Goal: Communication & Community: Answer question/provide support

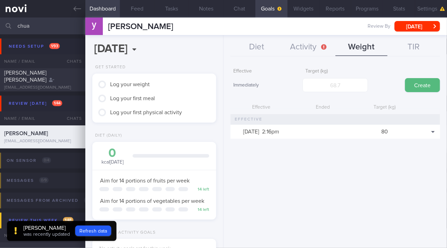
scroll to position [63, 107]
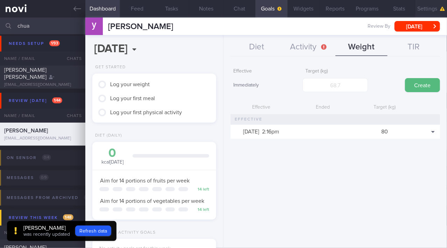
click at [422, 4] on button "Settings" at bounding box center [431, 8] width 32 height 17
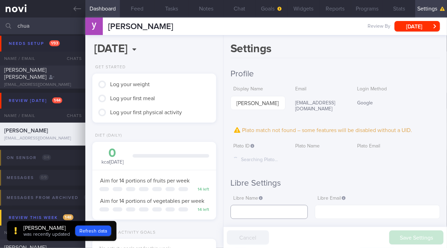
click at [249, 205] on input "text" at bounding box center [269, 212] width 77 height 14
paste input "Yong Soon Chua"
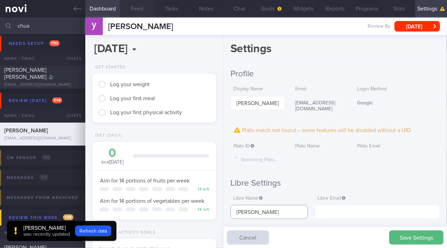
type input "Yong Soon Chua"
click at [240, 9] on button "Chat" at bounding box center [240, 8] width 32 height 17
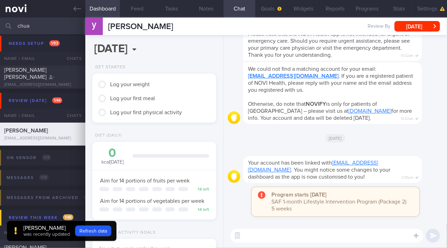
click at [276, 234] on textarea at bounding box center [327, 235] width 193 height 14
type textarea "Hi Yong Soon!"
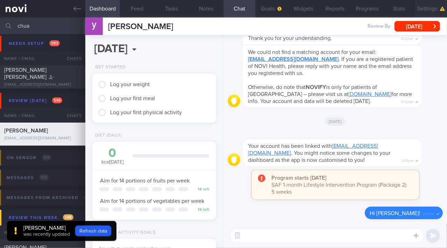
click at [435, 10] on button "Settings" at bounding box center [431, 8] width 32 height 17
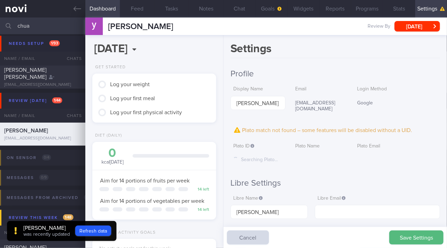
scroll to position [32, 0]
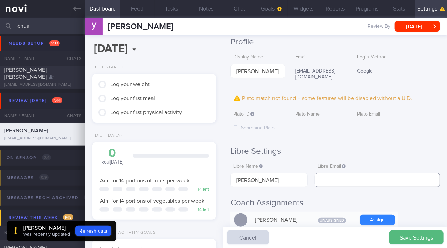
click at [341, 175] on input "text" at bounding box center [377, 180] width 125 height 14
paste input "kiritoys8@gmail.com"
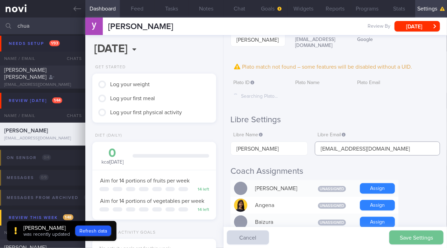
type input "kiritoys8@gmail.com"
click at [414, 239] on button "Save Settings" at bounding box center [416, 237] width 54 height 14
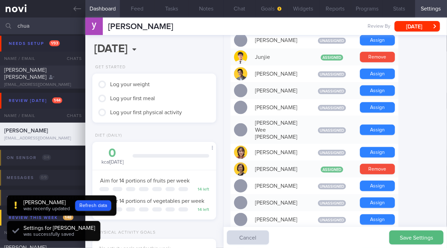
scroll to position [350, 0]
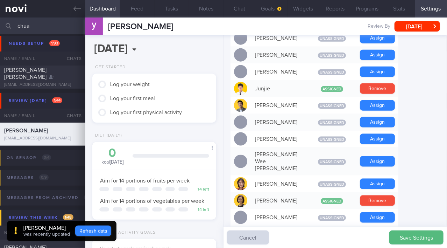
click at [89, 235] on button "Refresh data" at bounding box center [93, 230] width 36 height 10
type input "f316f4cbea80c9c798e7a18badde81ef"
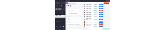
scroll to position [55, 110]
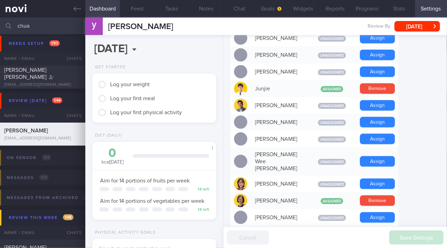
drag, startPoint x: 25, startPoint y: 25, endPoint x: 0, endPoint y: 28, distance: 25.0
click at [0, 28] on input "chua" at bounding box center [223, 25] width 447 height 17
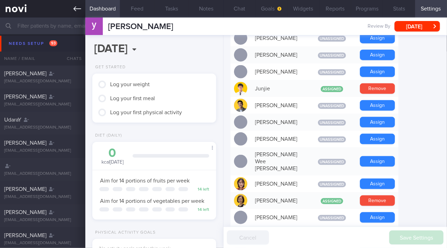
click at [73, 6] on link at bounding box center [42, 8] width 85 height 17
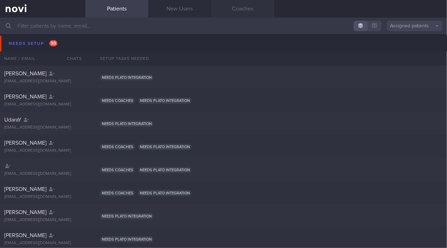
click at [238, 10] on link "Coaches" at bounding box center [242, 8] width 63 height 17
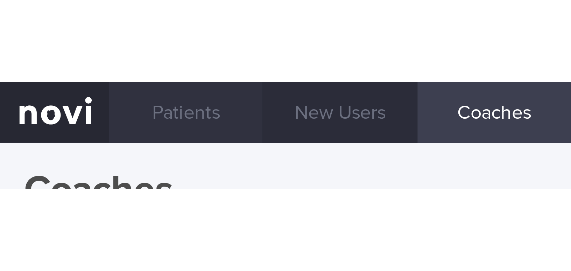
scroll to position [3, 0]
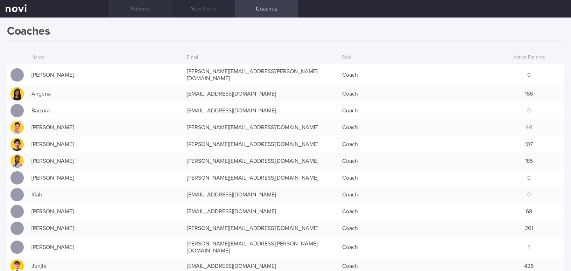
click at [146, 8] on link "Patients" at bounding box center [140, 8] width 63 height 17
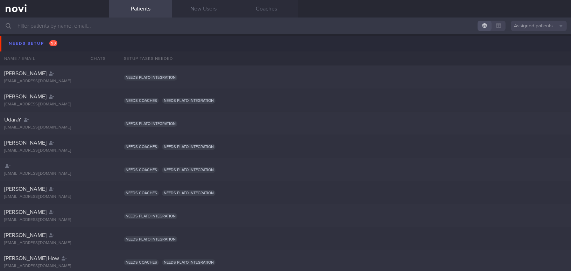
click at [147, 29] on input "text" at bounding box center [285, 25] width 571 height 17
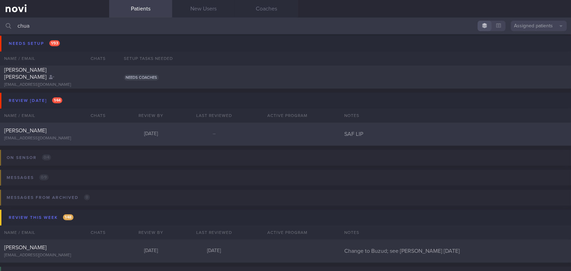
type input "chua"
click at [57, 129] on div "Chua Yong Soon" at bounding box center [53, 130] width 99 height 7
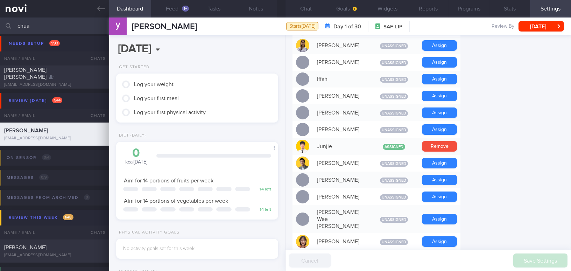
scroll to position [318, 0]
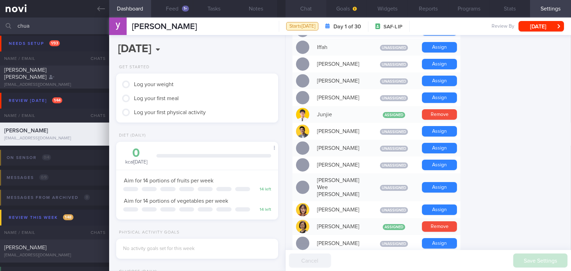
click at [309, 7] on button "Chat" at bounding box center [305, 8] width 41 height 17
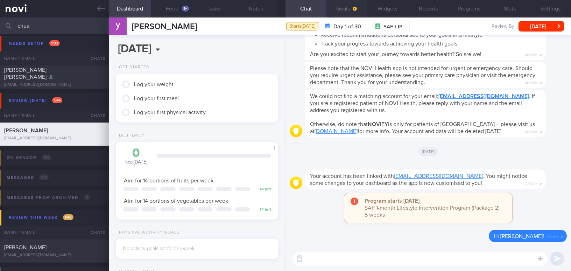
click at [348, 9] on button "Goals" at bounding box center [346, 8] width 41 height 17
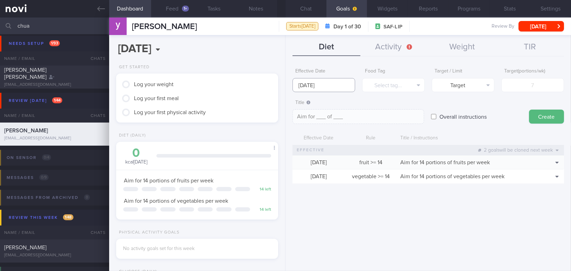
click at [322, 84] on input "8 Sep 2025" at bounding box center [323, 85] width 63 height 14
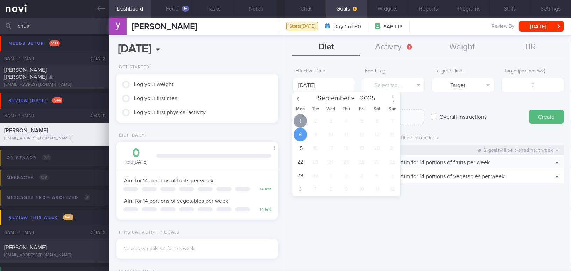
click at [302, 118] on span "1" at bounding box center [301, 121] width 14 height 14
type input "[DATE]"
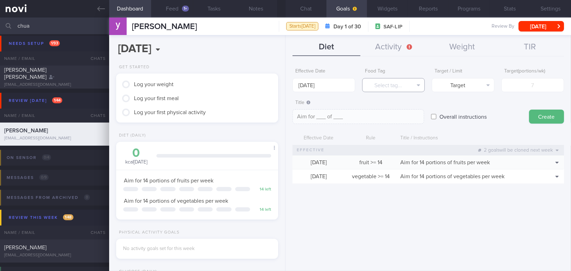
click at [381, 83] on button "Select tag..." at bounding box center [393, 85] width 63 height 14
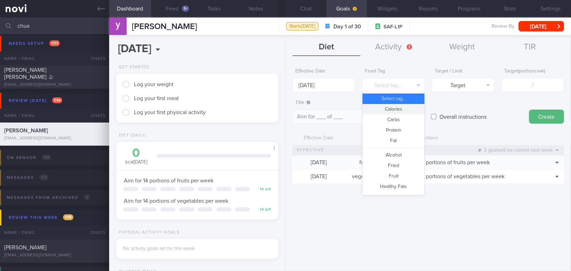
click at [387, 111] on button "Calories" at bounding box center [393, 109] width 62 height 10
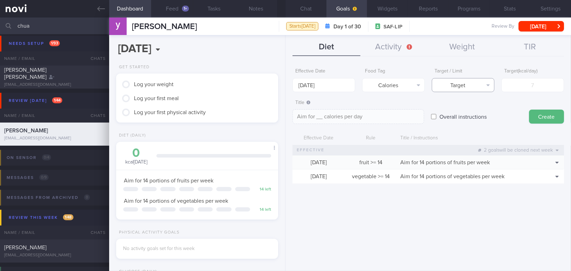
click at [447, 85] on button "Target" at bounding box center [463, 85] width 63 height 14
drag, startPoint x: 458, startPoint y: 109, endPoint x: 519, endPoint y: 99, distance: 62.1
click at [447, 109] on button "Limit" at bounding box center [463, 109] width 62 height 10
type textarea "Keep to __ calories per day"
click at [447, 87] on input "number" at bounding box center [532, 85] width 63 height 14
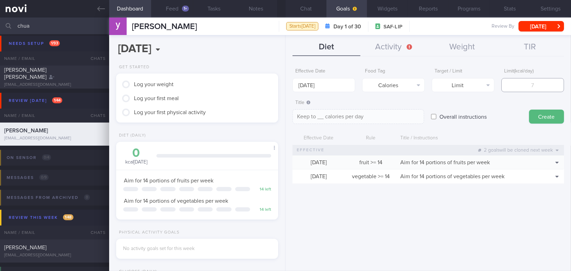
type input "1"
type textarea "Keep to 1 calories per day"
type input "16"
type textarea "Keep to 16 calories per day"
type input "160"
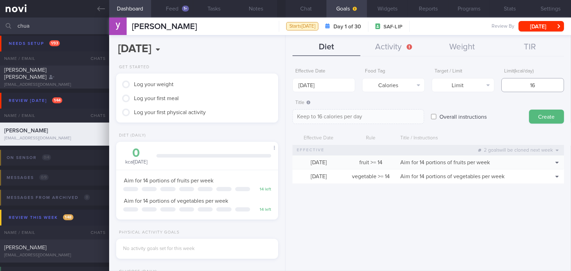
type textarea "Keep to 160 calories per day"
type input "1600"
type textarea "Keep to 1600 calories per day"
type input "1600"
click at [447, 116] on button "Create" at bounding box center [546, 117] width 35 height 14
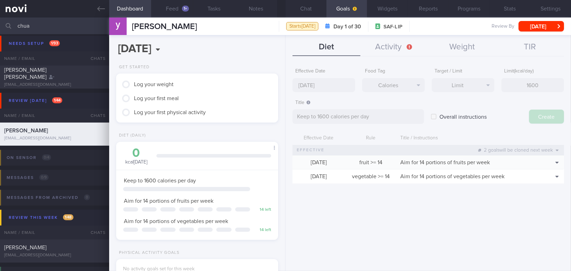
type input "8 Sep 2025"
type textarea "Aim for ___ of ___"
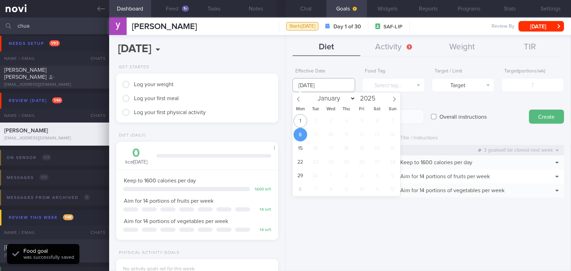
click at [333, 84] on input "8 Sep 2025" at bounding box center [323, 85] width 63 height 14
click at [302, 122] on span "1" at bounding box center [301, 121] width 14 height 14
type input "[DATE]"
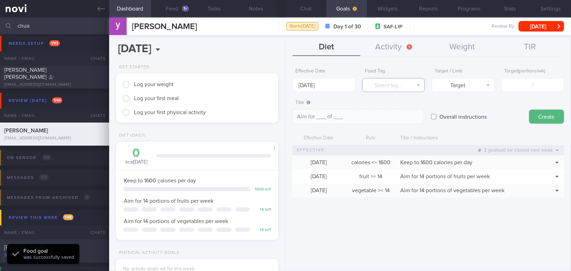
click at [407, 84] on button "Select tag..." at bounding box center [393, 85] width 63 height 14
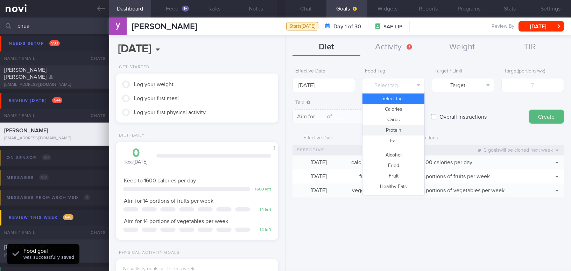
click at [401, 127] on button "Protein" at bounding box center [393, 130] width 62 height 10
type textarea "Aim for __g of protein per day"
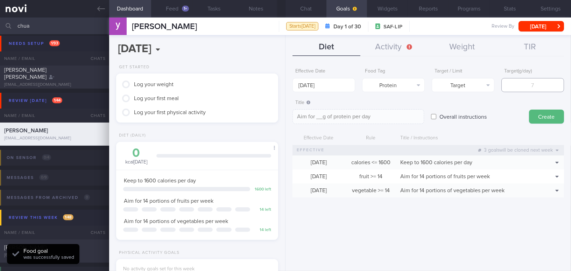
click at [447, 83] on input "number" at bounding box center [532, 85] width 63 height 14
type input "9"
type textarea "Aim for 9g of protein per day"
type input "90"
type textarea "Aim for 90g of protein per day"
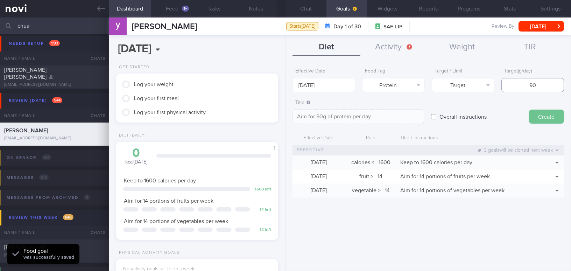
type input "90"
click at [447, 112] on button "Create" at bounding box center [546, 117] width 35 height 14
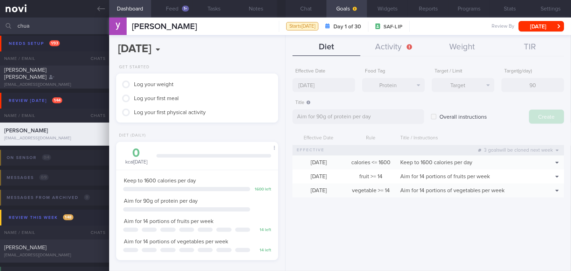
type input "8 Sep 2025"
type textarea "Aim for ___ of ___"
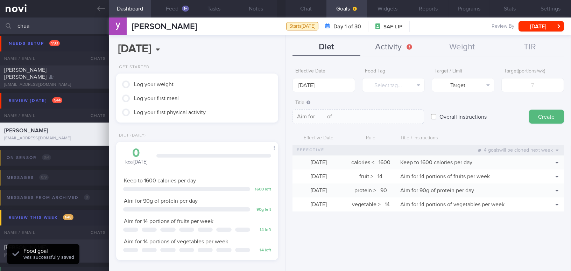
click at [393, 43] on button "Activity" at bounding box center [394, 46] width 68 height 17
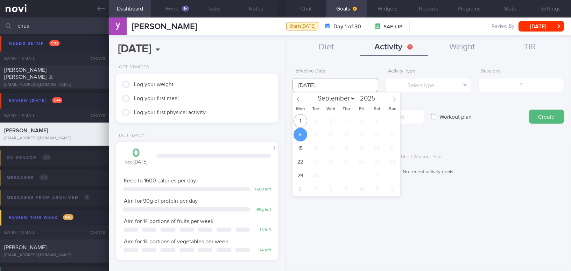
click at [308, 85] on input "8 Sep 2025" at bounding box center [335, 85] width 86 height 14
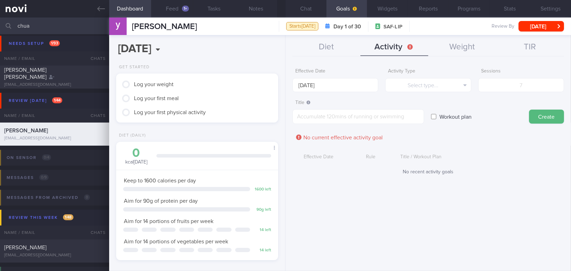
click at [326, 60] on div "Effective Date 8 Sep 2025 Activity Type Select type... Select type... Duration …" at bounding box center [427, 164] width 285 height 211
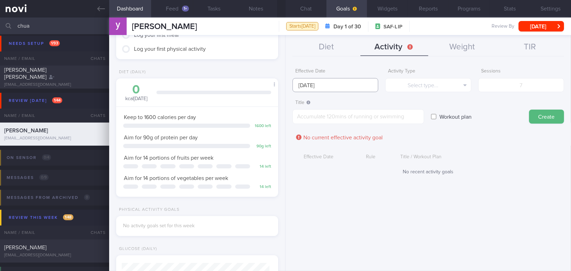
click at [355, 84] on input "8 Sep 2025" at bounding box center [335, 85] width 86 height 14
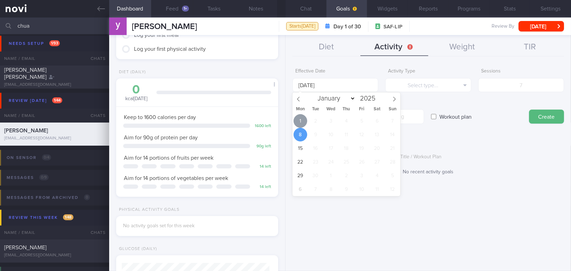
click at [297, 122] on span "1" at bounding box center [301, 121] width 14 height 14
type input "[DATE]"
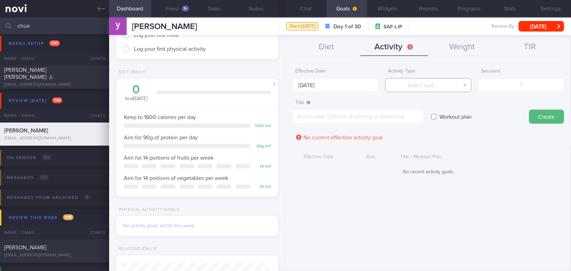
click at [402, 85] on button "Select type..." at bounding box center [428, 85] width 86 height 14
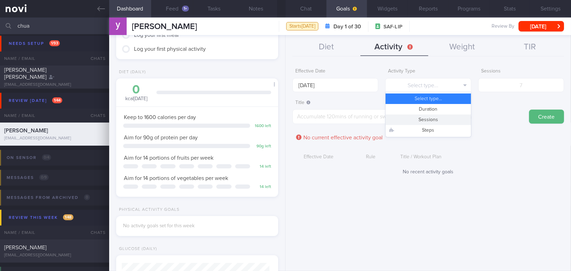
click at [407, 120] on button "Sessions" at bounding box center [428, 119] width 85 height 10
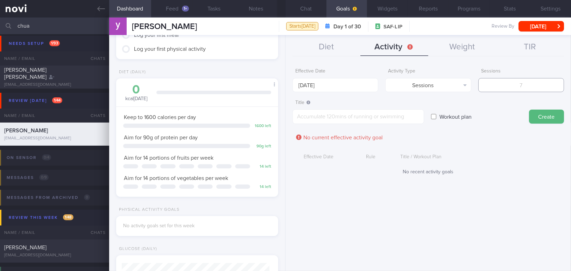
click at [447, 82] on input "number" at bounding box center [521, 85] width 86 height 14
type input "4"
click at [401, 119] on textarea at bounding box center [358, 116] width 132 height 15
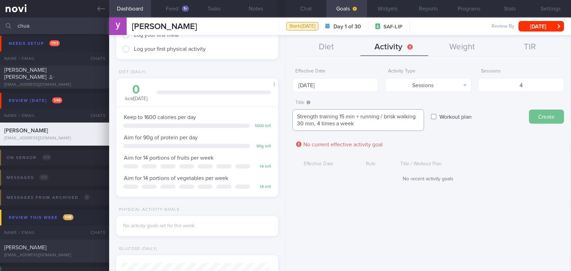
type textarea "Strength training 15 min + running / brisk walking 30 min, 4 times a week"
click at [447, 120] on button "Create" at bounding box center [546, 117] width 35 height 14
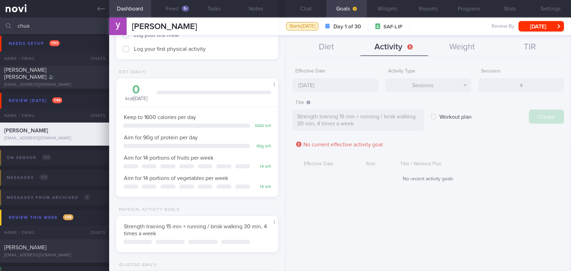
type input "8 Sep 2025"
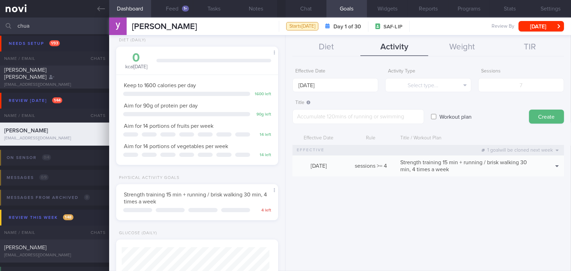
scroll to position [254, 0]
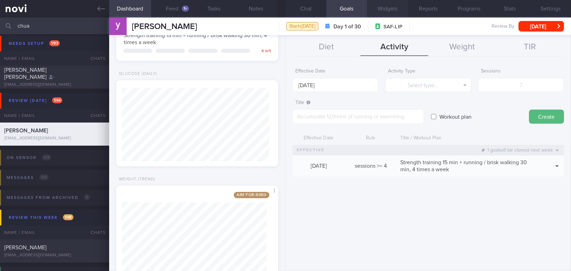
click at [390, 11] on button "Widgets" at bounding box center [387, 8] width 41 height 17
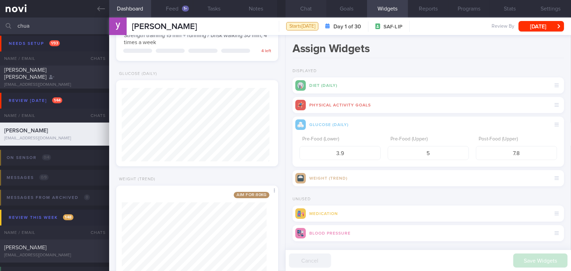
click at [309, 9] on button "Chat" at bounding box center [305, 8] width 41 height 17
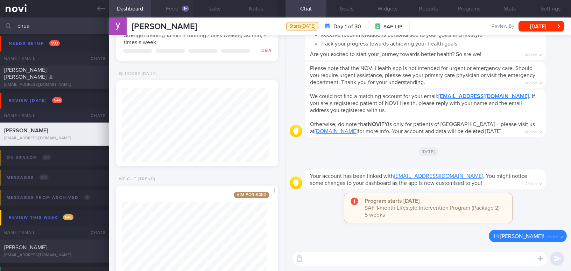
click at [167, 8] on button "Feed 1+" at bounding box center [172, 8] width 42 height 17
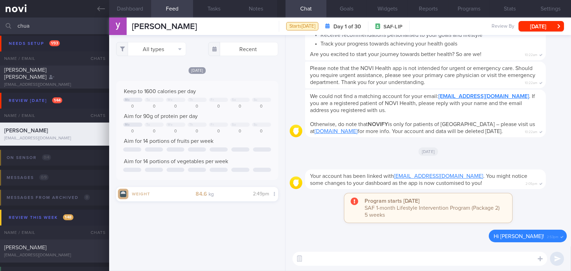
click at [132, 11] on button "Dashboard" at bounding box center [130, 8] width 42 height 17
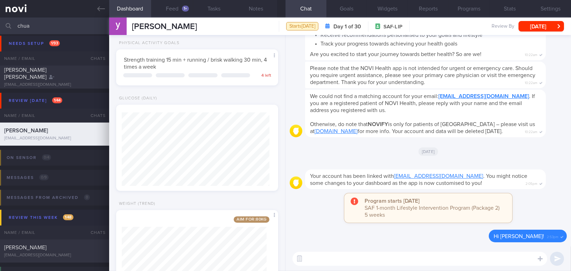
scroll to position [185, 0]
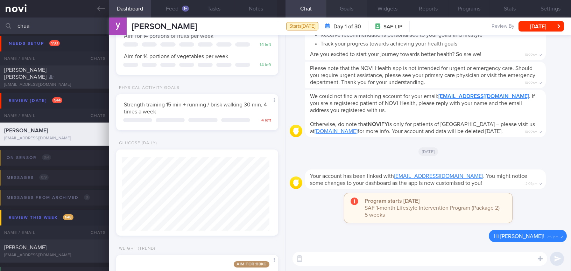
click at [342, 9] on button "Goals" at bounding box center [346, 8] width 41 height 17
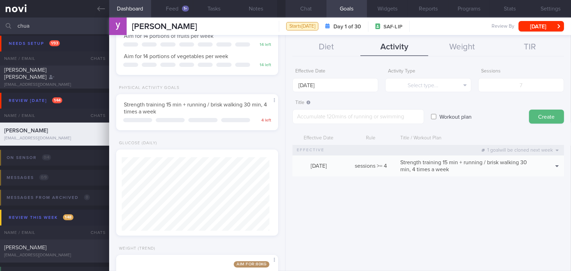
click at [318, 9] on button "Chat" at bounding box center [305, 8] width 41 height 17
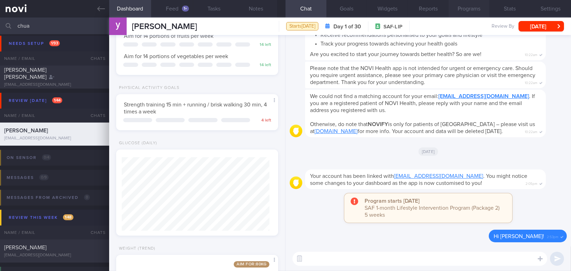
click at [447, 11] on button "Programs" at bounding box center [469, 8] width 41 height 17
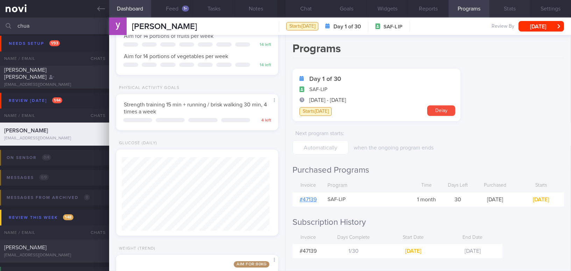
click at [447, 11] on button "Stats" at bounding box center [509, 8] width 41 height 17
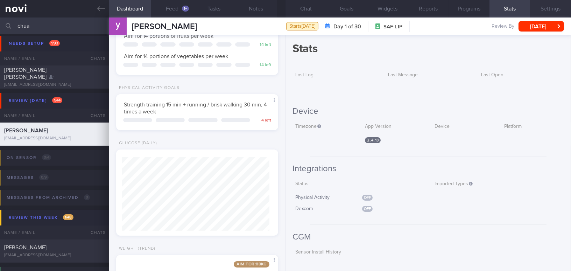
click at [447, 10] on button "Settings" at bounding box center [550, 8] width 41 height 17
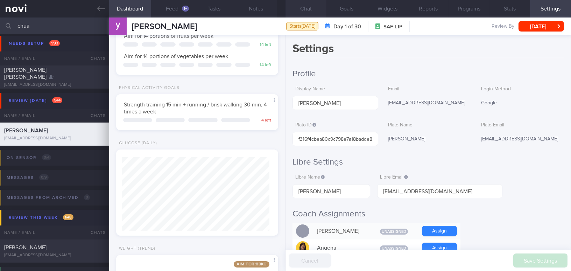
click at [305, 10] on button "Chat" at bounding box center [305, 8] width 41 height 17
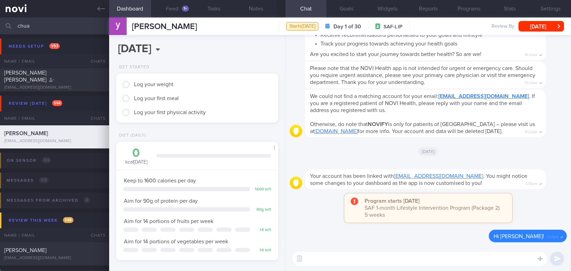
scroll to position [82, 144]
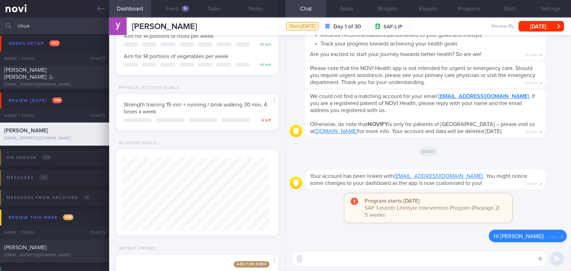
click at [343, 256] on textarea at bounding box center [419, 259] width 255 height 14
paste textarea "Hi [Name], It was a pleasure speaking with you today. The Lifestyle Improvement…"
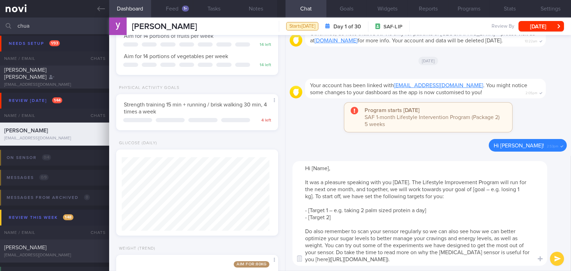
scroll to position [0, 0]
drag, startPoint x: 311, startPoint y: 165, endPoint x: 329, endPoint y: 164, distance: 17.9
click at [329, 164] on textarea "Hi [Name], It was a pleasure speaking with you today. The Lifestyle Improvement…" at bounding box center [419, 213] width 255 height 105
drag, startPoint x: 463, startPoint y: 190, endPoint x: 492, endPoint y: 188, distance: 28.7
click at [492, 188] on textarea "Hi Yong Soon, It was a pleasure speaking with you today. The Lifestyle Improvem…" at bounding box center [419, 213] width 255 height 105
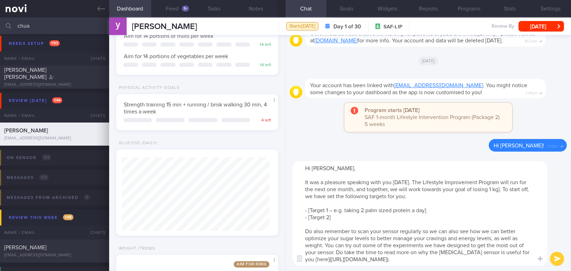
click at [484, 189] on textarea "Hi Yong Soon, It was a pleasure speaking with you today. The Lifestyle Improvem…" at bounding box center [419, 213] width 255 height 105
drag, startPoint x: 305, startPoint y: 209, endPoint x: 347, endPoint y: 190, distance: 46.2
click at [334, 215] on textarea "Hi Yong Soon, It was a pleasure speaking with you today. The Lifestyle Improvem…" at bounding box center [419, 213] width 255 height 105
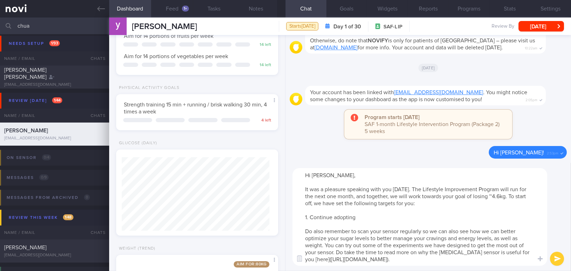
drag, startPoint x: 311, startPoint y: 217, endPoint x: 357, endPoint y: 216, distance: 46.2
click at [357, 216] on textarea "Hi Yong Soon, It was a pleasure speaking with you today. The Lifestyle Improvem…" at bounding box center [419, 217] width 255 height 98
paste textarea "following the My Healthy Plate concept: include at least a handful of leafy veg…"
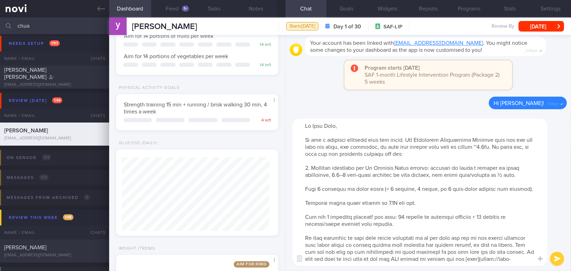
drag, startPoint x: 326, startPoint y: 145, endPoint x: 335, endPoint y: 145, distance: 8.7
click at [335, 145] on textarea at bounding box center [419, 192] width 255 height 147
click at [345, 173] on textarea at bounding box center [419, 192] width 255 height 147
click at [434, 175] on textarea at bounding box center [419, 192] width 255 height 147
click at [304, 188] on textarea at bounding box center [419, 192] width 255 height 147
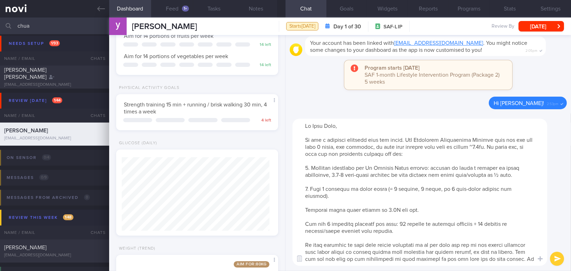
click at [383, 188] on textarea at bounding box center [419, 192] width 255 height 147
click at [408, 188] on textarea at bounding box center [419, 192] width 255 height 147
click at [457, 187] on textarea at bounding box center [419, 192] width 255 height 147
drag, startPoint x: 479, startPoint y: 189, endPoint x: 524, endPoint y: 189, distance: 45.5
click at [524, 189] on textarea at bounding box center [419, 192] width 255 height 147
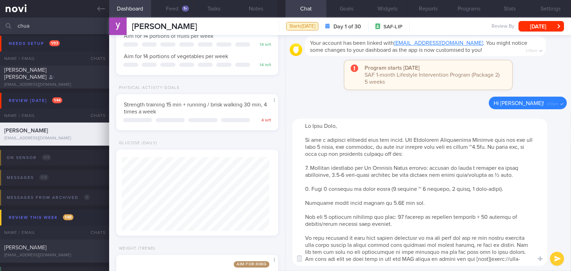
click at [304, 200] on textarea at bounding box center [419, 192] width 255 height 147
click at [304, 215] on textarea at bounding box center [419, 192] width 255 height 147
click at [429, 217] on textarea at bounding box center [419, 192] width 255 height 147
drag, startPoint x: 492, startPoint y: 214, endPoint x: 501, endPoint y: 214, distance: 8.7
click at [501, 214] on textarea at bounding box center [419, 192] width 255 height 147
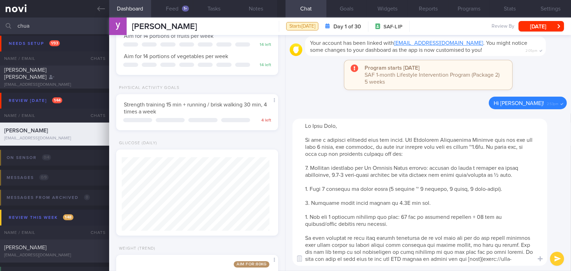
drag, startPoint x: 360, startPoint y: 223, endPoint x: 397, endPoint y: 223, distance: 37.4
click at [397, 223] on textarea at bounding box center [419, 192] width 255 height 147
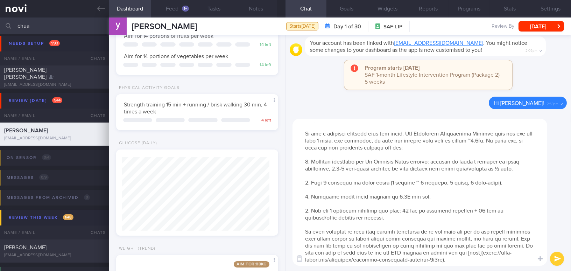
drag, startPoint x: 324, startPoint y: 245, endPoint x: 369, endPoint y: 169, distance: 88.6
click at [338, 250] on textarea at bounding box center [419, 192] width 255 height 147
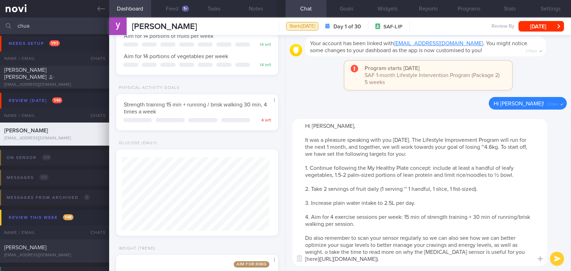
scroll to position [0, 0]
click at [486, 258] on textarea "Hi Yong Soon, It was a pleasure speaking with you today. The Lifestyle Improvem…" at bounding box center [419, 192] width 255 height 147
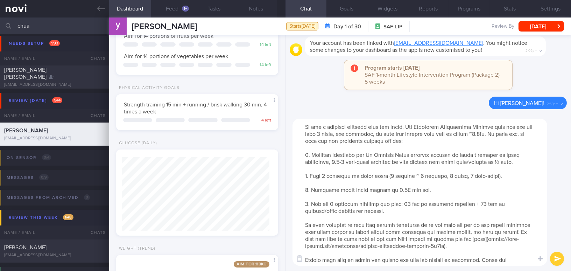
type textarea "Hi Yong Soon, It was a pleasure speaking with you today. The Lifestyle Improvem…"
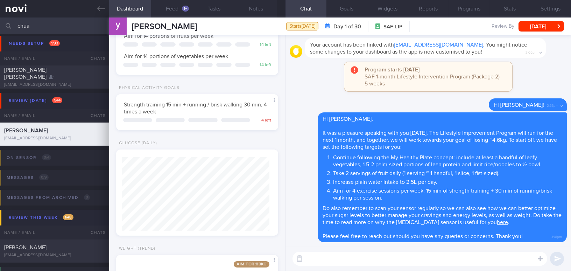
scroll to position [0, 0]
click at [537, 29] on button "[DATE]" at bounding box center [541, 26] width 45 height 10
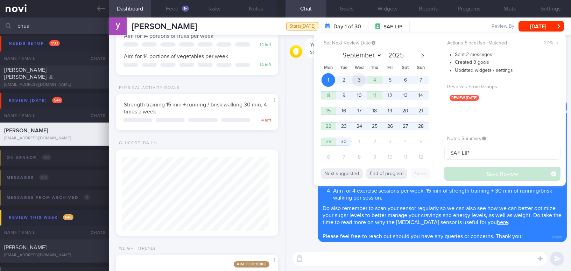
click at [357, 80] on span "3" at bounding box center [359, 80] width 14 height 14
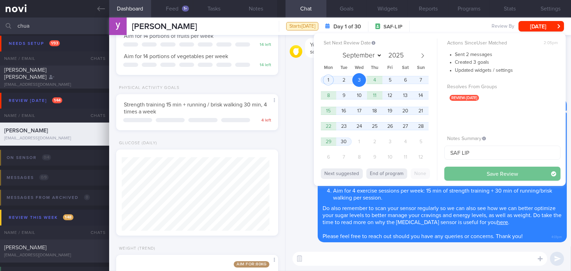
click at [463, 168] on button "Save Review" at bounding box center [502, 174] width 116 height 14
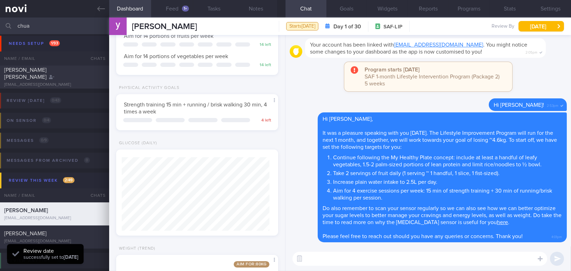
scroll to position [74, 147]
click at [175, 5] on button "Feed 1+" at bounding box center [172, 8] width 42 height 17
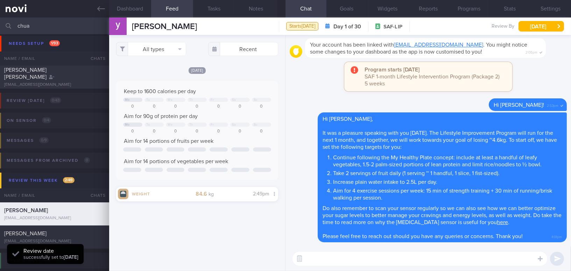
drag, startPoint x: 31, startPoint y: 25, endPoint x: -4, endPoint y: 22, distance: 35.8
click at [0, 22] on html "You are offline! Some functionality will be unavailable Patients New Users Coac…" at bounding box center [285, 135] width 571 height 271
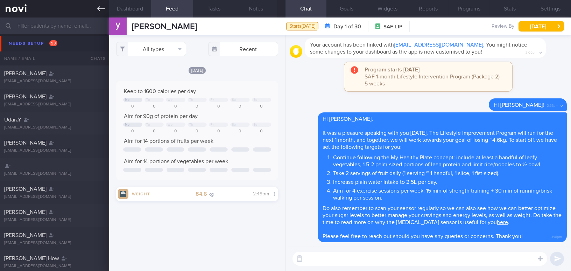
click at [99, 10] on icon at bounding box center [101, 9] width 8 height 8
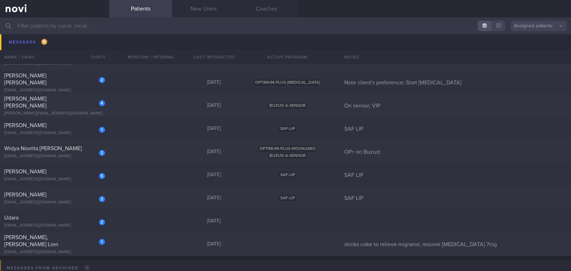
scroll to position [3374, 0]
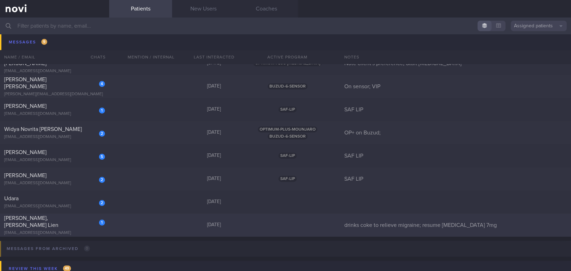
click at [81, 219] on div "[PERSON_NAME], [PERSON_NAME] Lien" at bounding box center [53, 221] width 99 height 14
select select "8"
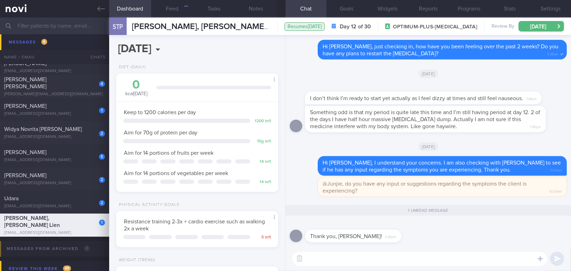
scroll to position [82, 144]
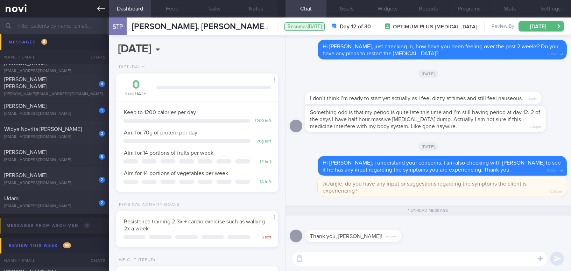
click at [99, 6] on icon at bounding box center [101, 9] width 8 height 8
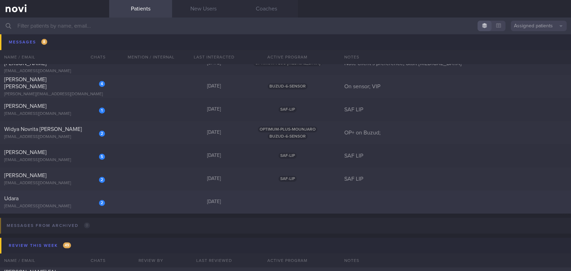
click at [63, 196] on div "Udara" at bounding box center [53, 198] width 99 height 7
select select "8"
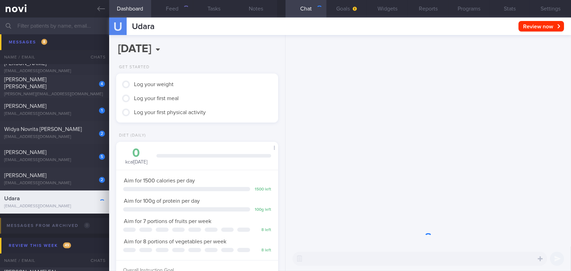
scroll to position [74, 147]
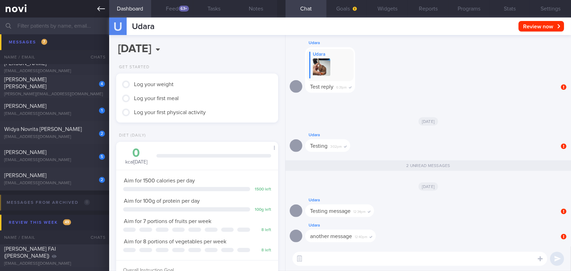
click at [96, 10] on link at bounding box center [54, 8] width 109 height 17
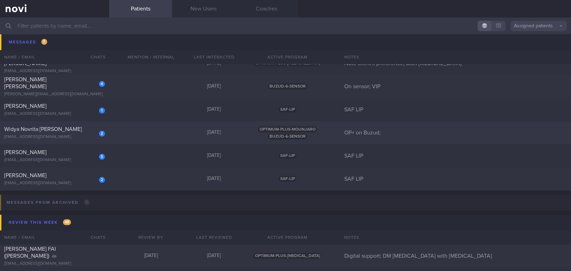
scroll to position [3342, 0]
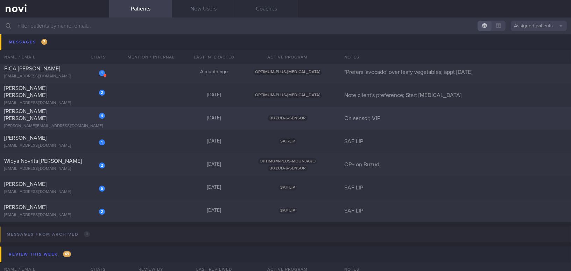
click at [64, 124] on div "danny@fareastflora.com" at bounding box center [54, 126] width 101 height 5
select select "8"
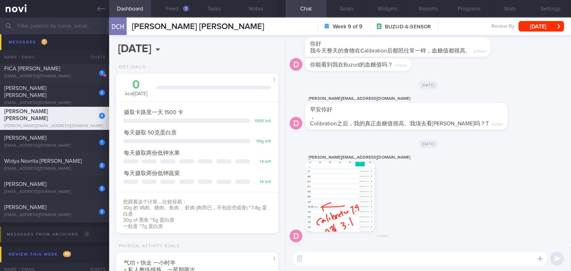
click at [337, 203] on button "button" at bounding box center [340, 197] width 70 height 70
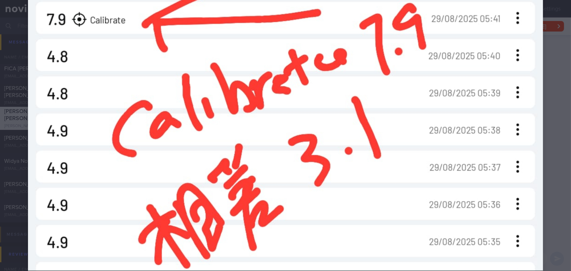
scroll to position [413, 0]
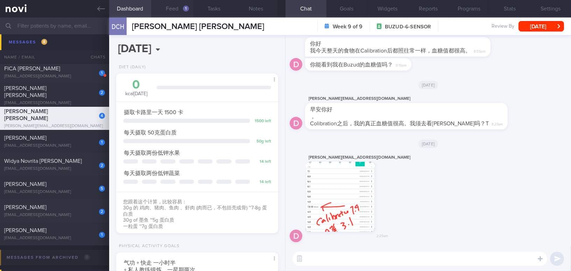
click at [176, 1] on button "Feed 1" at bounding box center [172, 8] width 42 height 17
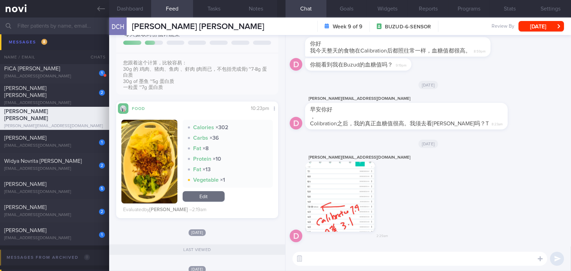
click at [394, 259] on textarea at bounding box center [419, 259] width 255 height 14
type textarea "您"
type textarea "x"
type textarea "下午好 Mr Danny, 我可以看到您的 Buzud 血糖值。"
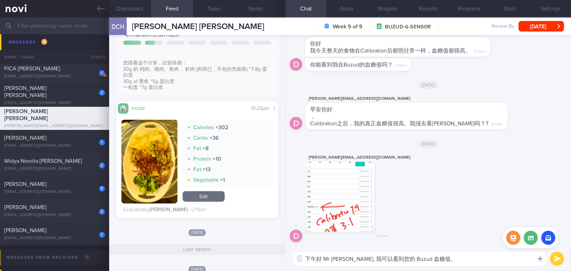
click at [542, 260] on icon at bounding box center [540, 258] width 5 height 6
click at [558, 258] on button "submit" at bounding box center [557, 259] width 14 height 14
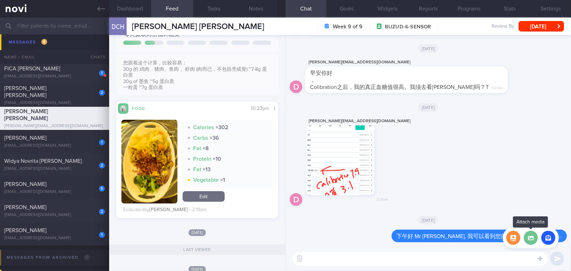
click at [533, 242] on label at bounding box center [531, 238] width 14 height 14
click at [0, 0] on input "file" at bounding box center [0, 0] width 0 height 0
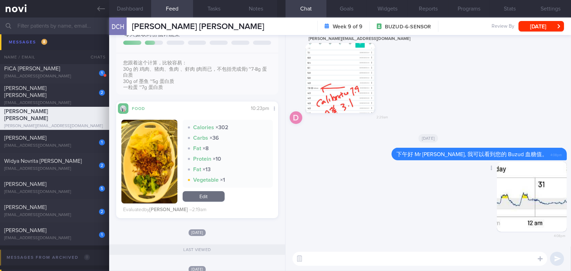
click at [536, 198] on button "button" at bounding box center [532, 197] width 70 height 70
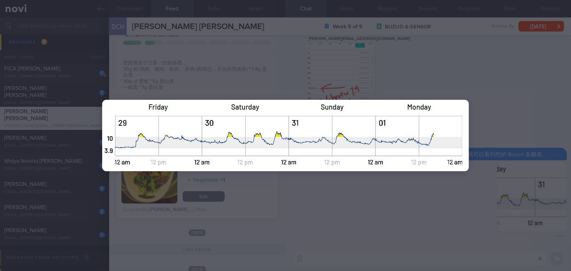
click at [416, 211] on div at bounding box center [285, 135] width 423 height 271
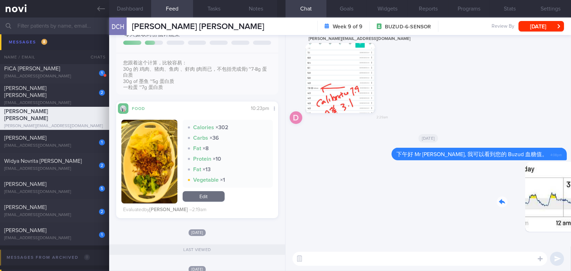
drag, startPoint x: 512, startPoint y: 204, endPoint x: 570, endPoint y: 210, distance: 58.4
click at [570, 210] on div "Delete 4:08pm Delete 下午好 Mr Danny, 我可以看到您的 Buzud 血糖值。 4:08pm Today d danny@fare…" at bounding box center [427, 140] width 285 height 211
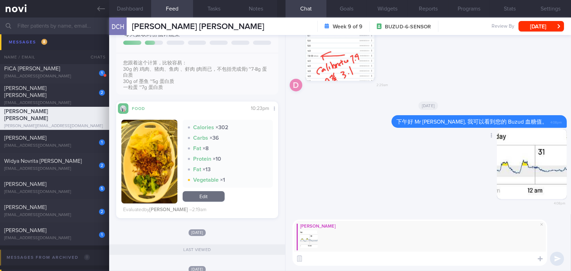
click at [500, 176] on button "button" at bounding box center [532, 164] width 70 height 70
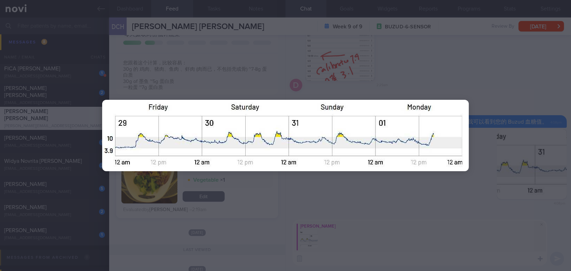
click at [405, 191] on div at bounding box center [285, 135] width 423 height 271
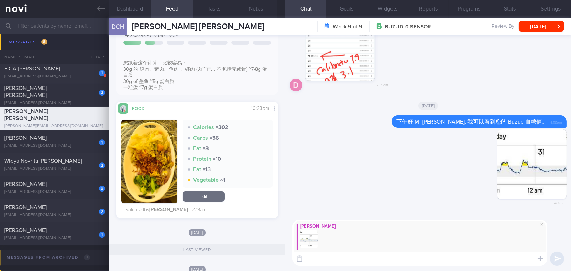
click at [347, 260] on textarea at bounding box center [419, 259] width 255 height 14
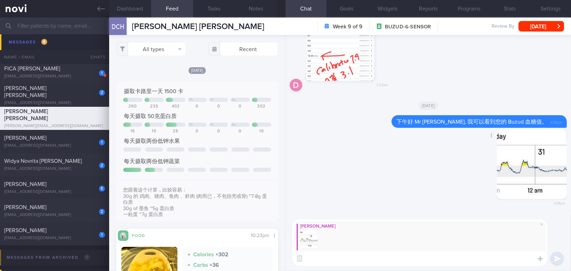
click at [553, 181] on button "button" at bounding box center [532, 164] width 70 height 70
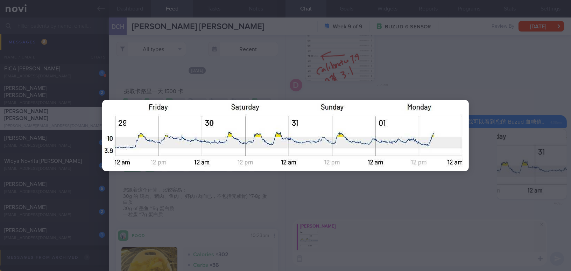
click at [404, 258] on div at bounding box center [285, 135] width 423 height 271
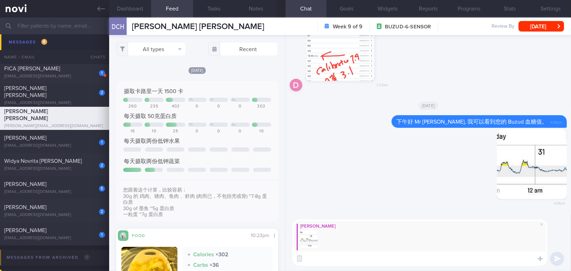
click at [404, 258] on textarea at bounding box center [419, 259] width 255 height 14
type textarea "w"
click at [350, 259] on textarea "请问您的三餐现在主要是在家吃或" at bounding box center [419, 259] width 255 height 14
click at [388, 258] on textarea "请问您的三餐主要是在家吃或" at bounding box center [419, 259] width 255 height 14
type textarea "请问您的三餐主要是在家吃或在外用餐？"
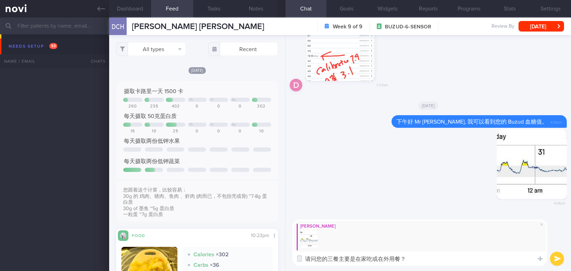
select select "8"
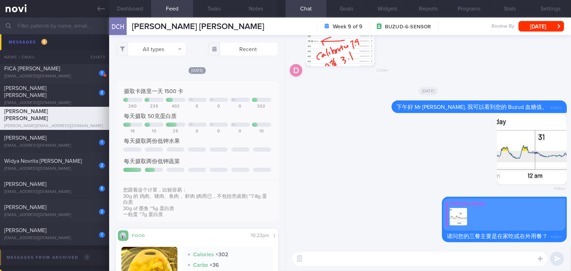
scroll to position [95, 0]
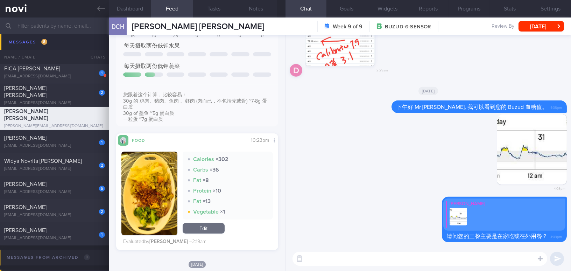
click at [143, 203] on button "button" at bounding box center [149, 193] width 56 height 84
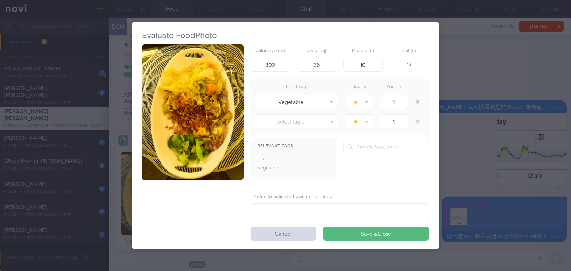
click at [193, 156] on button "button" at bounding box center [192, 111] width 101 height 135
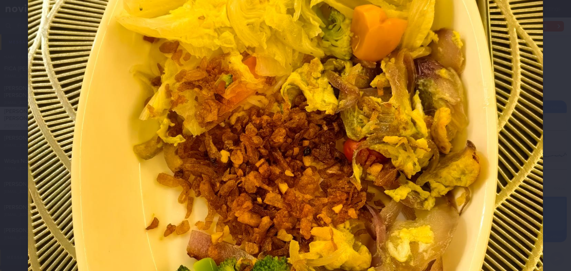
scroll to position [127, 0]
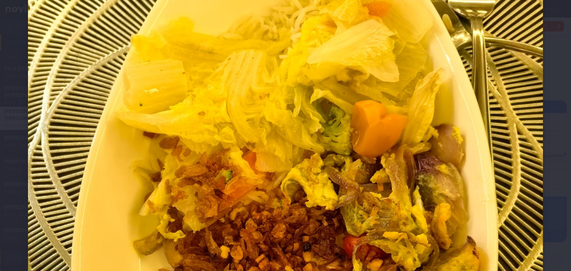
click at [270, 182] on img at bounding box center [285, 244] width 515 height 687
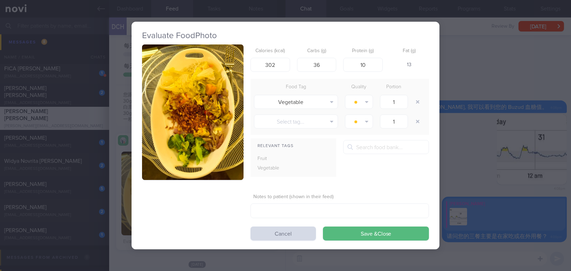
click at [497, 186] on div "Evaluate Food Photo Calories (kcal) 302 Carbs (g) 36 Protein (g) 10 Fat (g) 13 …" at bounding box center [285, 135] width 571 height 271
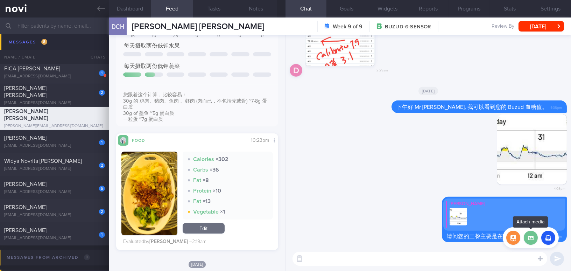
click at [533, 240] on label at bounding box center [531, 238] width 14 height 14
click at [0, 0] on input "file" at bounding box center [0, 0] width 0 height 0
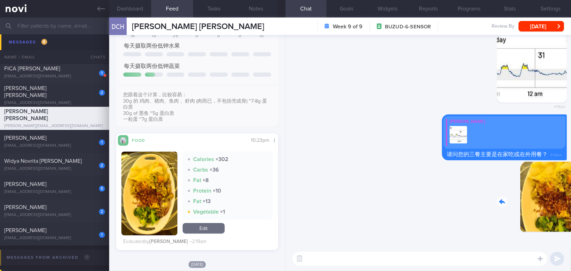
drag, startPoint x: 536, startPoint y: 219, endPoint x: 570, endPoint y: 227, distance: 34.9
click at [570, 227] on div "Delete 4:10pm Delete Mee Li 请问您的三餐主要是在家吃或在外用餐？ 4:09pm Delete 4:08pm Delete 下午好 …" at bounding box center [427, 140] width 285 height 211
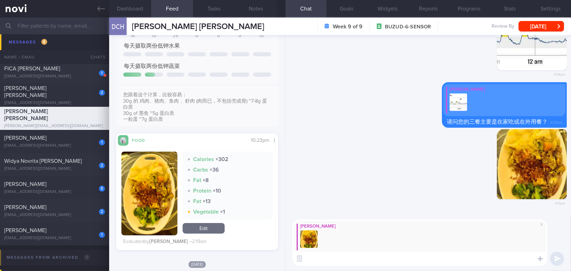
click at [333, 266] on div "Mee Li ​ ​" at bounding box center [427, 242] width 285 height 57
click at [334, 261] on textarea at bounding box center [419, 259] width 255 height 14
click at [323, 264] on textarea at bounding box center [419, 259] width 255 height 14
click at [394, 258] on textarea "昨天您上载这餐的时间是 10:23pm" at bounding box center [419, 259] width 255 height 14
type textarea "昨天您上载这餐的时间是 10:23pm。请问您是在这个时间吃晚餐吗?"
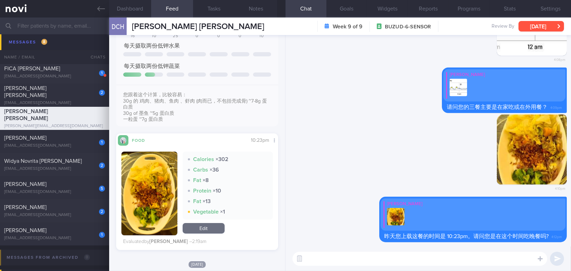
click at [525, 25] on button "[DATE]" at bounding box center [541, 26] width 45 height 10
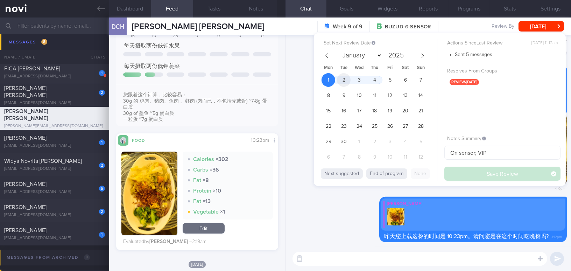
click at [350, 79] on span "2" at bounding box center [344, 80] width 14 height 14
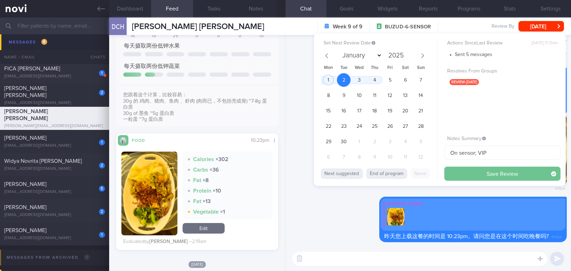
click at [479, 172] on button "Save Review" at bounding box center [502, 174] width 116 height 14
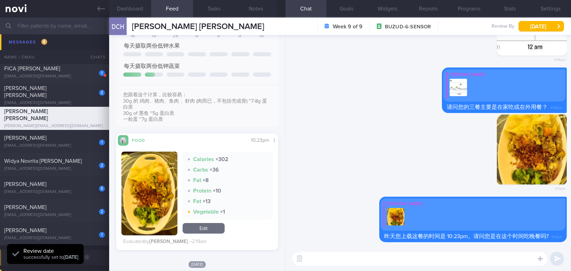
scroll to position [74, 147]
click at [100, 8] on icon at bounding box center [101, 8] width 8 height 5
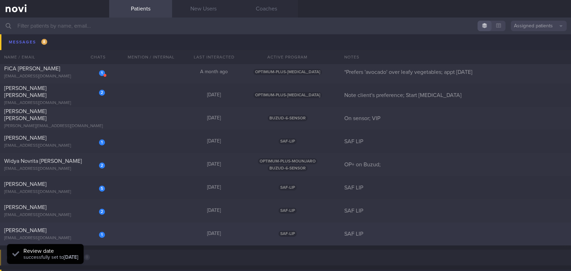
click at [44, 232] on div "Chua Yong Soon" at bounding box center [53, 230] width 99 height 7
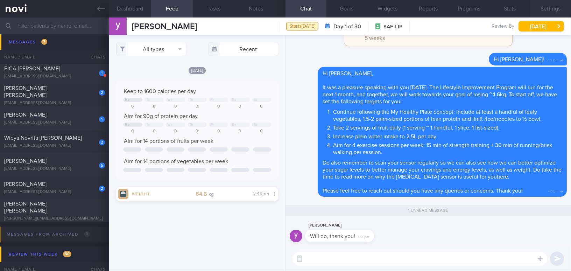
click at [551, 7] on button "Settings" at bounding box center [550, 8] width 41 height 17
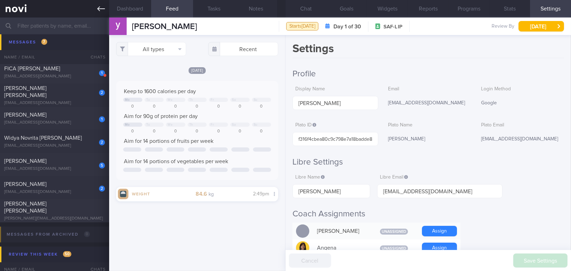
click at [99, 6] on icon at bounding box center [101, 9] width 8 height 8
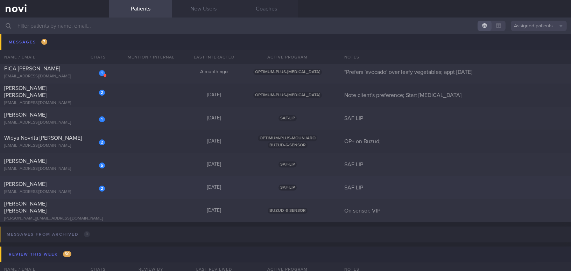
click at [40, 189] on div "[EMAIL_ADDRESS][DOMAIN_NAME]" at bounding box center [54, 191] width 101 height 5
select select "8"
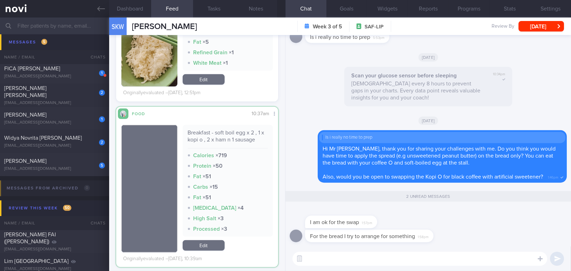
scroll to position [1018, 0]
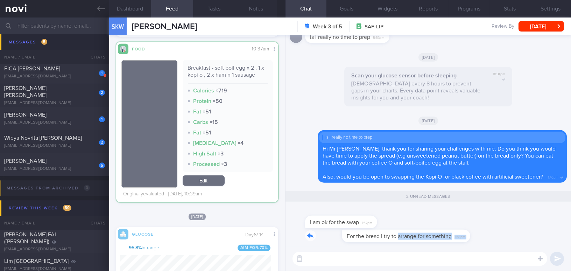
drag, startPoint x: 363, startPoint y: 232, endPoint x: 469, endPoint y: 227, distance: 106.5
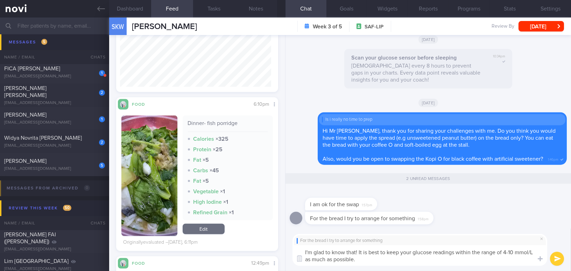
scroll to position [609, 0]
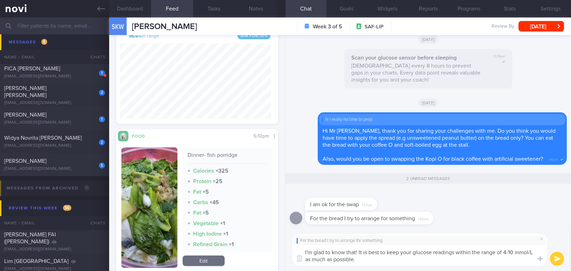
type textarea "I'm glad to know that! It is best to keep your glucose readings within the rang…"
click at [557, 256] on button "submit" at bounding box center [557, 259] width 14 height 14
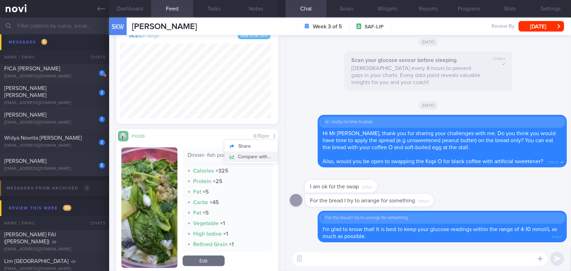
click at [261, 162] on button "Compare with..." at bounding box center [251, 156] width 54 height 10
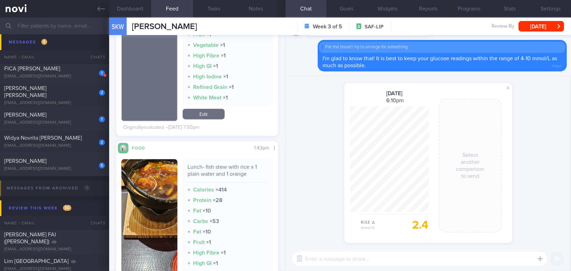
scroll to position [1437, 0]
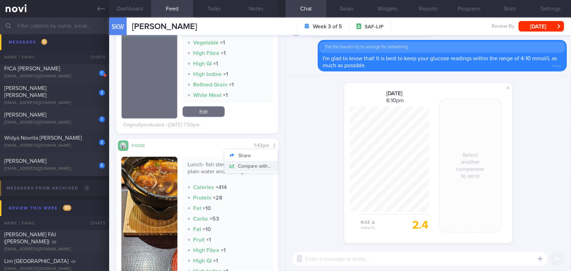
click at [261, 167] on button "Compare with..." at bounding box center [251, 166] width 54 height 10
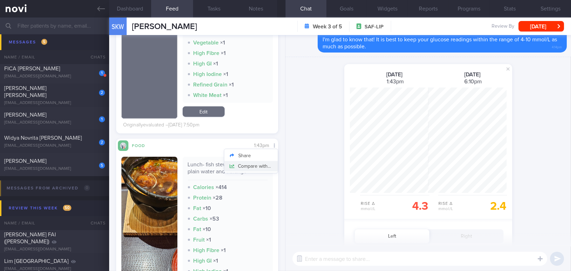
scroll to position [105, 79]
click at [294, 164] on div "shared a glucose comparison: 30 Aug 2025 1:43pm Rise Δ mmol/L 4.3 31 Aug 2025 6…" at bounding box center [427, 237] width 285 height 360
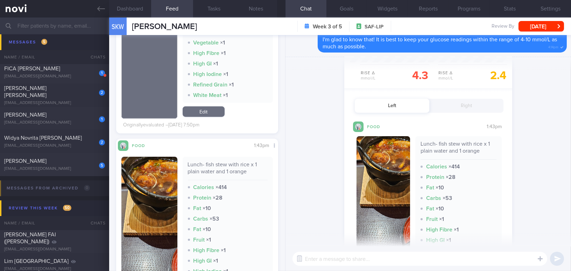
scroll to position [159, 0]
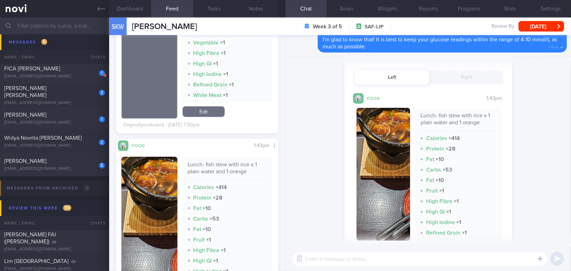
click at [406, 173] on button "button" at bounding box center [384, 174] width 54 height 133
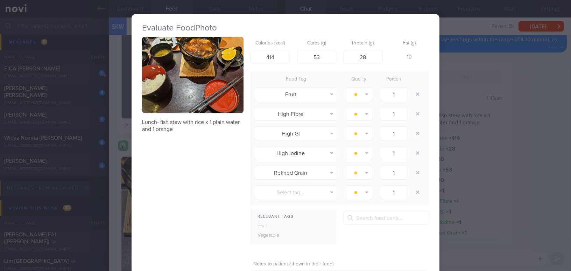
click at [526, 163] on div "Evaluate Food Photo Lunch- fish stew with rice x 1 plain water and 1 orange Cal…" at bounding box center [285, 135] width 571 height 271
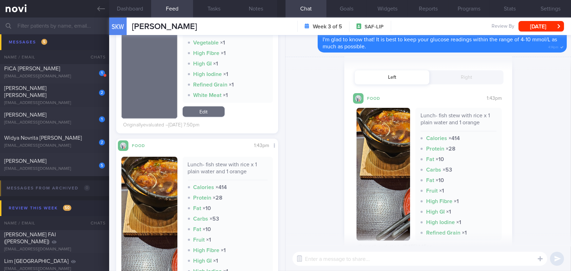
click at [475, 77] on button "Right" at bounding box center [466, 77] width 75 height 14
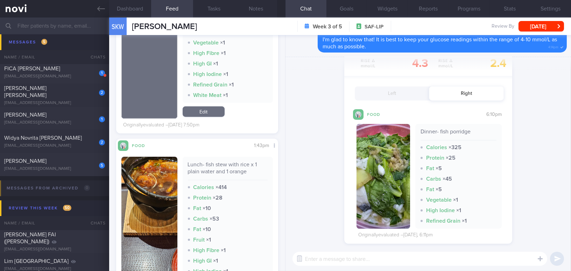
click at [381, 155] on button "button" at bounding box center [384, 176] width 54 height 105
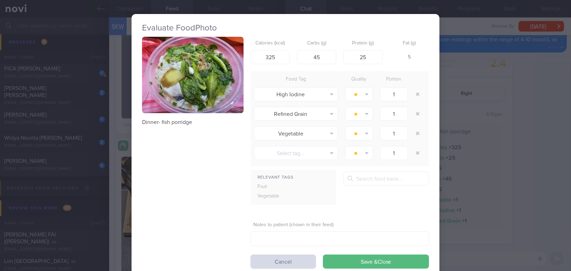
click at [553, 233] on div "Evaluate Food Photo Dinner- fish porridge Calories (kcal) 325 Carbs (g) 45 Prot…" at bounding box center [285, 135] width 571 height 271
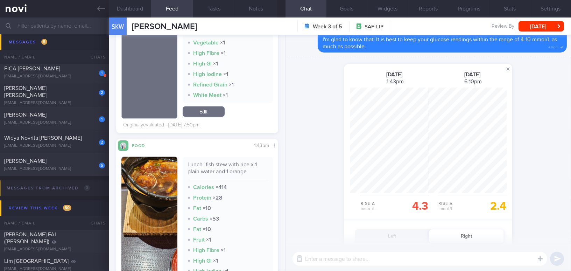
click at [506, 69] on span at bounding box center [508, 69] width 8 height 8
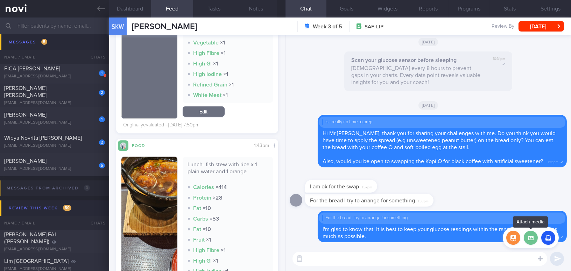
click at [531, 240] on label at bounding box center [531, 238] width 14 height 14
click at [0, 0] on input "file" at bounding box center [0, 0] width 0 height 0
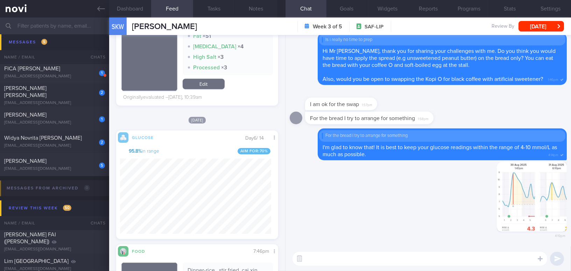
scroll to position [1113, 0]
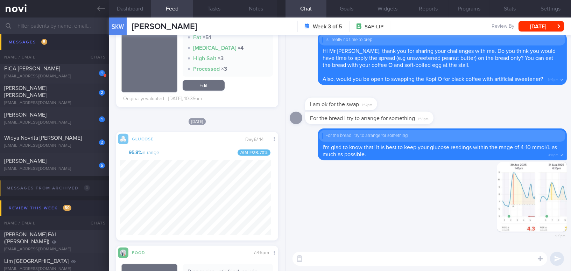
drag, startPoint x: 516, startPoint y: 212, endPoint x: 570, endPoint y: 214, distance: 54.6
click at [570, 214] on div "Delete 4:19pm Delete For the bread I try to arrange for something I'm glad to k…" at bounding box center [427, 140] width 285 height 211
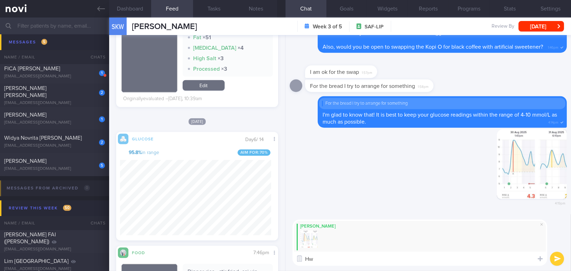
type textarea "H"
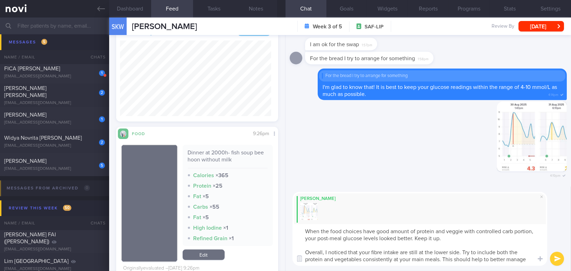
scroll to position [0, 0]
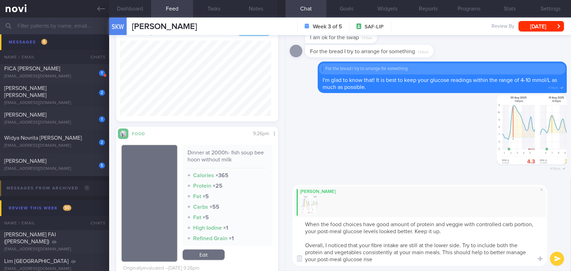
type textarea "When the food choices have good amount of protein and veggie with controlled ca…"
drag, startPoint x: 389, startPoint y: 263, endPoint x: 338, endPoint y: 227, distance: 62.0
click at [292, 220] on div "Mee Li When the food choices have good amount of protein and veggie with contro…" at bounding box center [427, 224] width 285 height 91
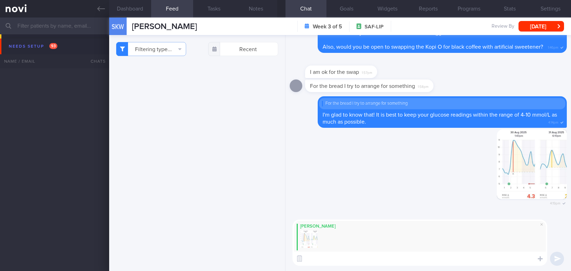
select select "8"
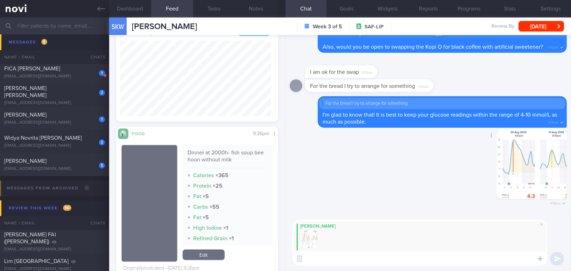
scroll to position [99, 151]
paste textarea "When your meals include a good amount of protein and vegetables with a controll…"
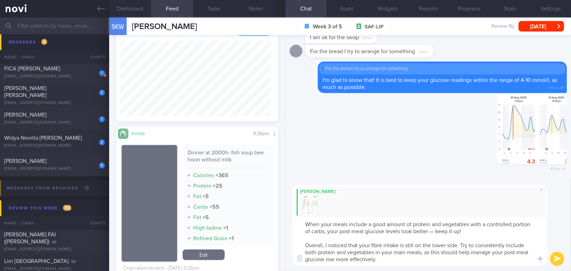
scroll to position [0, 0]
click at [434, 231] on textarea "When your meals include a good amount of protein and vegetables with a controll…" at bounding box center [419, 241] width 255 height 49
drag, startPoint x: 336, startPoint y: 258, endPoint x: 388, endPoint y: 260, distance: 51.8
click at [388, 260] on textarea "When your meals include a good amount of protein and vegetables with a controll…" at bounding box center [419, 241] width 255 height 49
type textarea "When your meals include a good amount of protein and vegetables with a controll…"
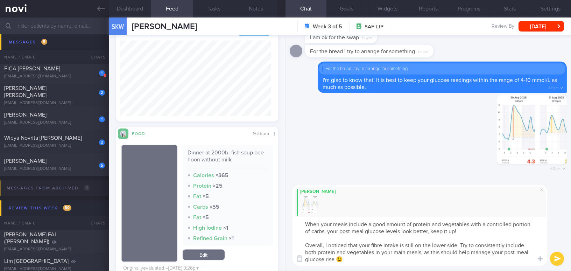
click at [559, 259] on button "submit" at bounding box center [557, 259] width 14 height 14
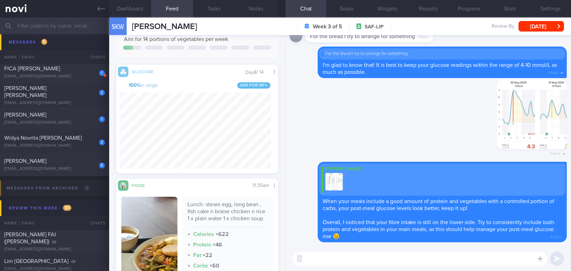
scroll to position [122, 0]
click at [532, 28] on button "[DATE]" at bounding box center [541, 26] width 45 height 10
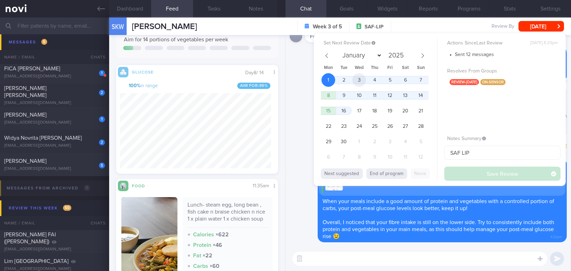
click at [364, 78] on span "3" at bounding box center [359, 80] width 14 height 14
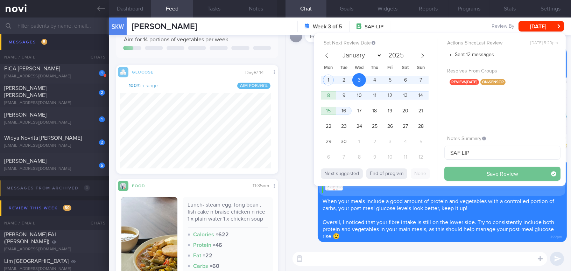
click at [468, 173] on button "Save Review" at bounding box center [502, 174] width 116 height 14
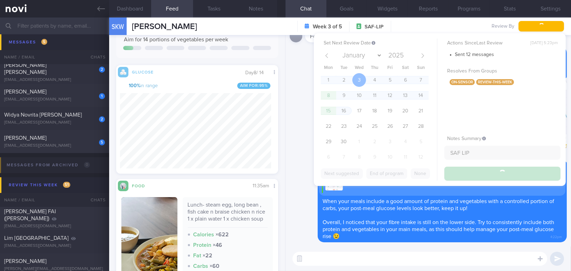
scroll to position [3296, 0]
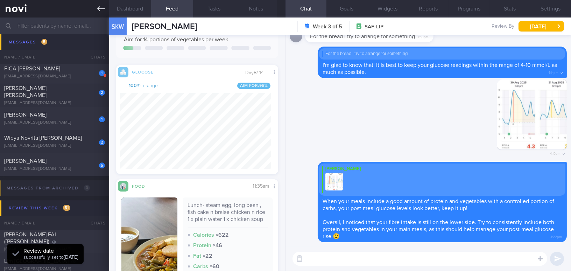
click at [101, 6] on icon at bounding box center [101, 9] width 8 height 8
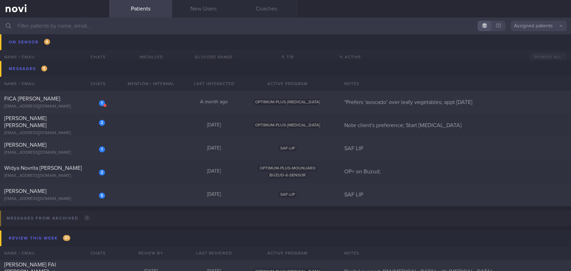
scroll to position [3264, 0]
click at [98, 30] on input "text" at bounding box center [285, 25] width 571 height 17
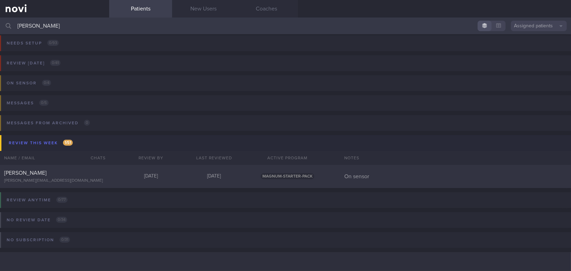
scroll to position [3, 0]
type input "[PERSON_NAME]"
click at [34, 179] on div "[PERSON_NAME][EMAIL_ADDRESS][DOMAIN_NAME]" at bounding box center [54, 180] width 101 height 5
select select "8"
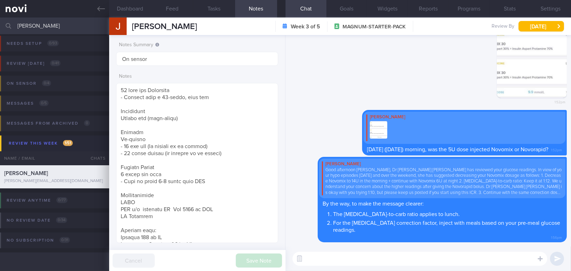
drag, startPoint x: 50, startPoint y: 27, endPoint x: 0, endPoint y: 23, distance: 49.8
click at [0, 23] on input "[PERSON_NAME]" at bounding box center [285, 25] width 571 height 17
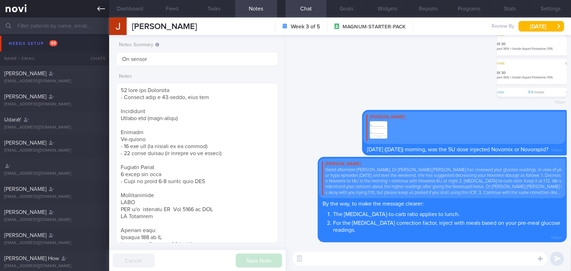
click at [99, 8] on icon at bounding box center [101, 9] width 8 height 8
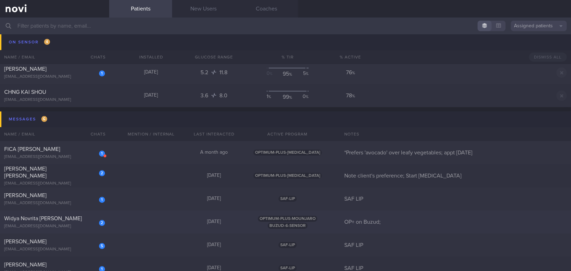
scroll to position [3311, 0]
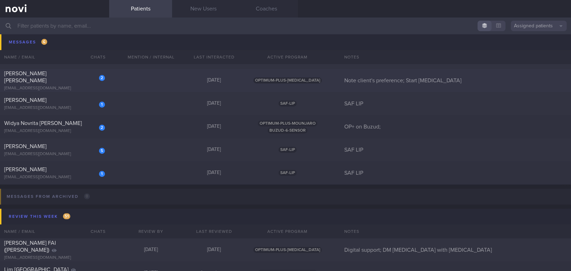
click at [56, 80] on div "2 [PERSON_NAME] [PERSON_NAME] [EMAIL_ADDRESS][DOMAIN_NAME]" at bounding box center [54, 80] width 109 height 21
select select "8"
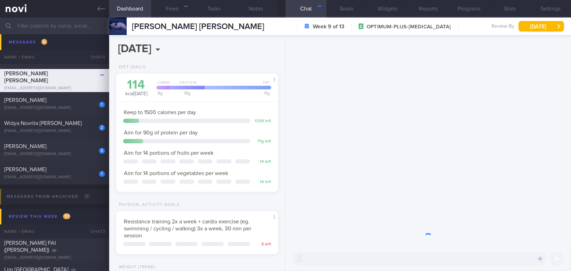
scroll to position [82, 144]
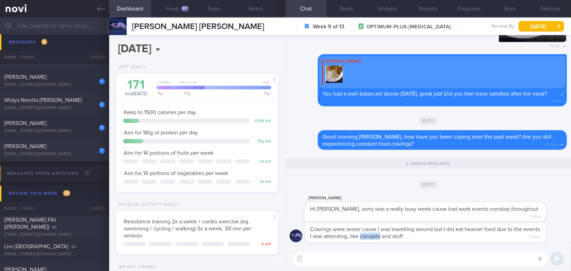
drag, startPoint x: 379, startPoint y: 236, endPoint x: 398, endPoint y: 233, distance: 19.4
click at [398, 233] on span "Cravings were lesser cause I was travelling around but I did eat heavier food d…" at bounding box center [425, 232] width 230 height 13
copy span "canapés"
click at [178, 9] on button "Feed 87" at bounding box center [172, 8] width 42 height 17
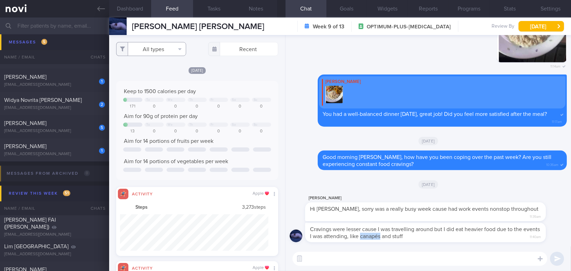
click at [160, 49] on button "All types" at bounding box center [151, 49] width 70 height 14
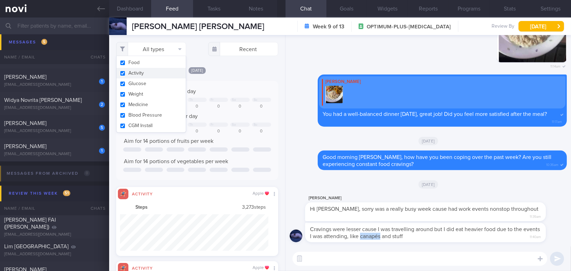
click at [119, 75] on button "Activity" at bounding box center [151, 73] width 69 height 10
checkbox input "false"
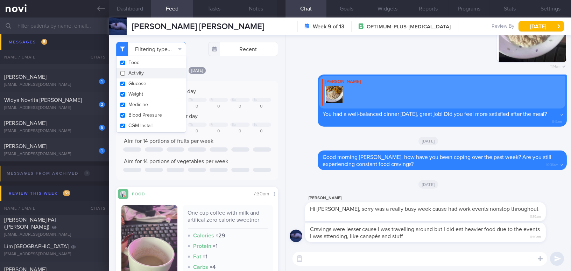
click at [234, 83] on div "Keep to 1500 calories per day Tu We Th Fr Sa Su 171 0 0 0 0 0 0 Aim for 90g of …" at bounding box center [197, 130] width 162 height 99
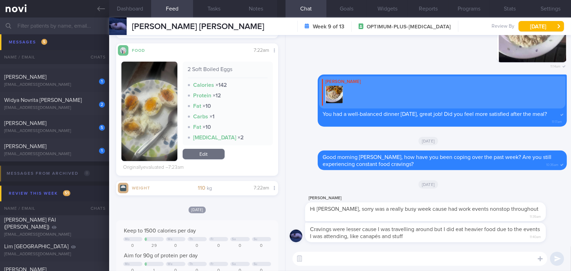
scroll to position [318, 0]
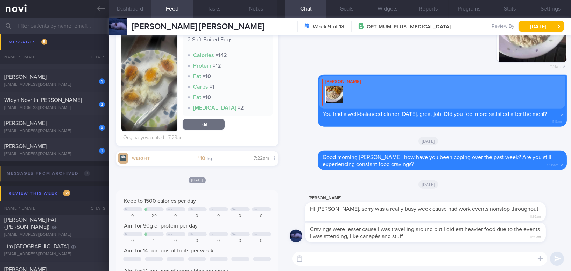
click at [134, 6] on button "Dashboard" at bounding box center [130, 8] width 42 height 17
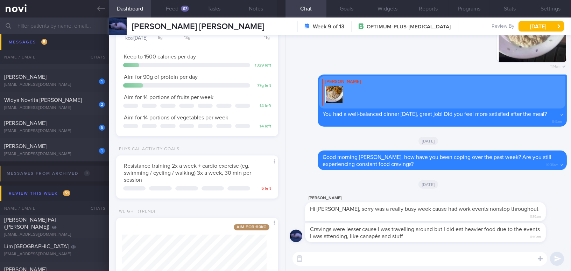
scroll to position [114, 0]
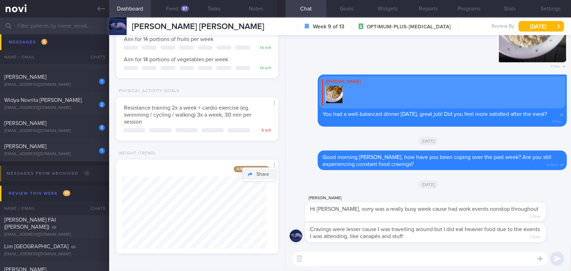
click at [268, 175] on button "Share" at bounding box center [259, 174] width 34 height 10
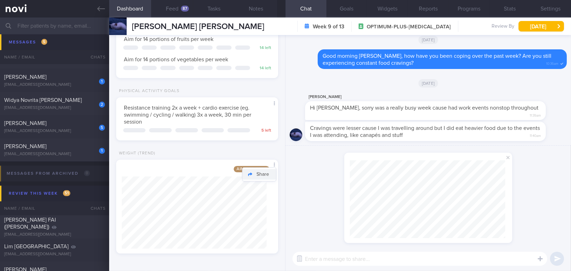
scroll to position [78, 155]
click at [508, 157] on span at bounding box center [508, 157] width 8 height 8
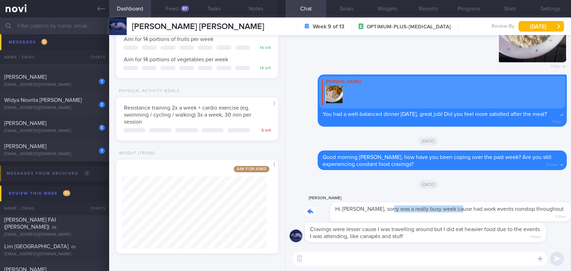
drag, startPoint x: 360, startPoint y: 210, endPoint x: 431, endPoint y: 213, distance: 71.5
click at [431, 213] on div "[PERSON_NAME] Hi [PERSON_NAME], sorry was a really busy week cause had work eve…" at bounding box center [436, 208] width 262 height 28
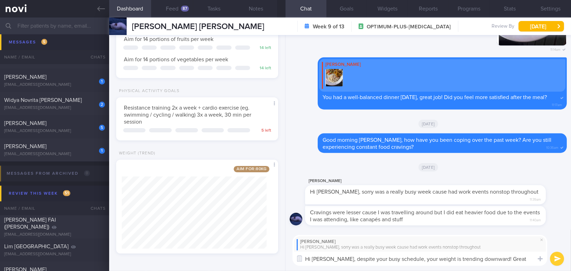
drag, startPoint x: 334, startPoint y: 258, endPoint x: 522, endPoint y: 260, distance: 188.2
click at [522, 260] on textarea "Hi [PERSON_NAME], despite your busy schedule, your weight is trending downward!…" at bounding box center [419, 259] width 255 height 14
click at [352, 252] on textarea "Hi [PERSON_NAME], despite your busy schedule, your weight is trending downward!…" at bounding box center [419, 259] width 255 height 14
drag, startPoint x: 334, startPoint y: 257, endPoint x: 538, endPoint y: 260, distance: 204.4
click at [538, 260] on div "Chat Templates Admin [MEDICAL_DATA] Weight Nutrition Physical Activity Infograp…" at bounding box center [427, 251] width 285 height 42
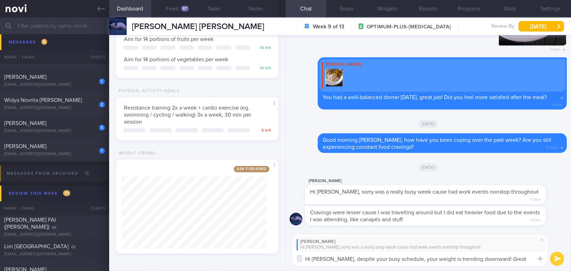
paste textarea "Despite your busy schedule, your weight is trending downward — great job!"
click at [334, 259] on textarea "Hi Aarushi, Despite your busy schedule, your weight is trending downward — grea…" at bounding box center [419, 259] width 255 height 14
click at [493, 259] on textarea "Hi Aarushi, despite your busy schedule, your weight is trending downward — grea…" at bounding box center [419, 259] width 255 height 14
type textarea "Hi [PERSON_NAME], despite your busy schedule, your weight is trending downward,…"
click at [558, 258] on button "submit" at bounding box center [557, 259] width 14 height 14
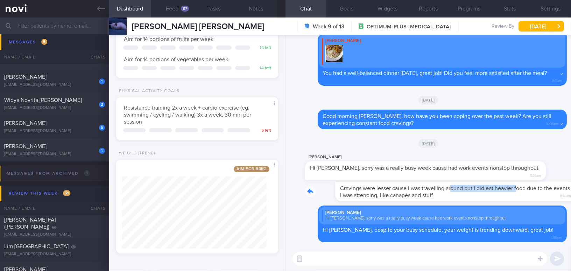
drag, startPoint x: 422, startPoint y: 190, endPoint x: 488, endPoint y: 196, distance: 66.7
click at [488, 196] on div "Cravings were lesser cause I was travelling around but I did eat heavier food d…" at bounding box center [436, 192] width 262 height 20
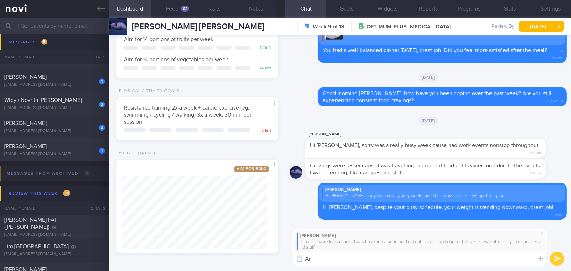
type textarea "A"
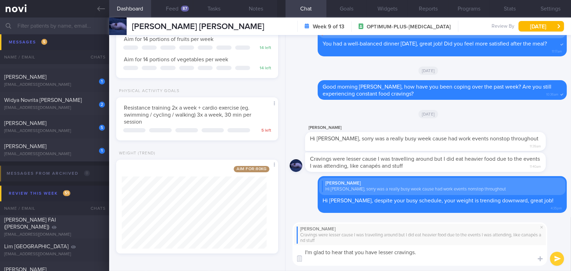
scroll to position [0, 0]
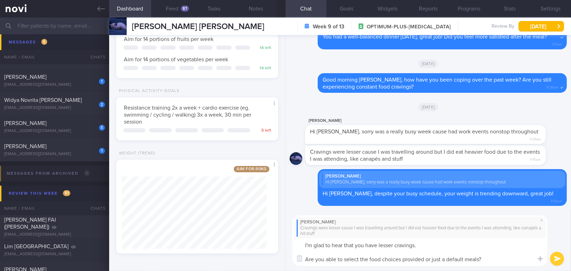
drag, startPoint x: 485, startPoint y: 258, endPoint x: 276, endPoint y: 242, distance: 209.1
click at [276, 242] on div "Dashboard Feed 87 Tasks Notes Chat Goals Widgets Reports Programs Stats Setting…" at bounding box center [340, 143] width 462 height 253
click at [366, 246] on textarea "I'm glad to hear that you have lesser cravings. Are you able to select the food…" at bounding box center [419, 252] width 255 height 28
click at [494, 258] on textarea "I'm glad to hear that you have lesser cravings. Are you able to select the food…" at bounding box center [419, 252] width 255 height 28
click at [253, 245] on div "Dashboard Feed 87 Tasks Notes Chat Goals Widgets Reports Programs Stats Setting…" at bounding box center [340, 143] width 462 height 253
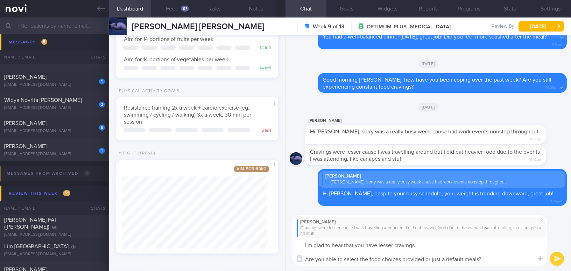
paste textarea "’m glad to hear that you’re experiencing fewer cravings. Are you able to choose…"
click at [370, 245] on textarea "I’m glad to hear that you’re experiencing fewer cravings. Are you able to choos…" at bounding box center [419, 252] width 255 height 28
type textarea "I’m glad to hear that you are experiencing fewer cravings. Are you able to choo…"
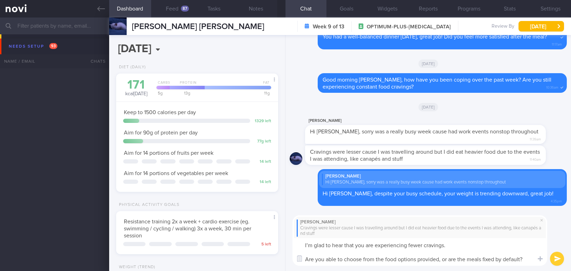
select select "8"
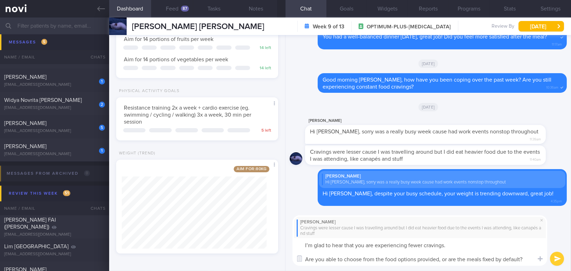
click at [441, 258] on textarea "I’m glad to hear that you are experiencing fewer cravings. Are you able to choo…" at bounding box center [419, 252] width 255 height 28
type textarea "I’m glad to hear that you are experiencing fewer cravings. Are you able to choo…"
click at [557, 256] on button "submit" at bounding box center [557, 259] width 14 height 14
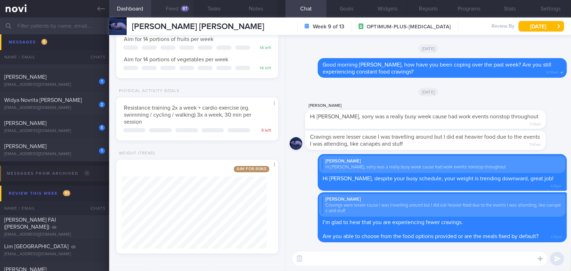
click at [176, 7] on button "Feed 87" at bounding box center [172, 8] width 42 height 17
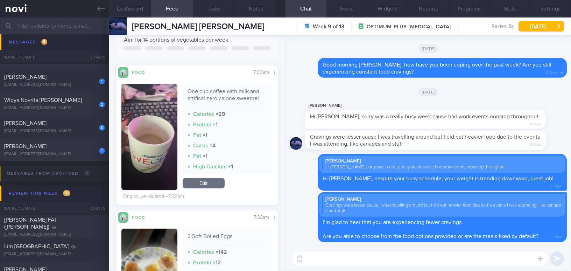
scroll to position [127, 0]
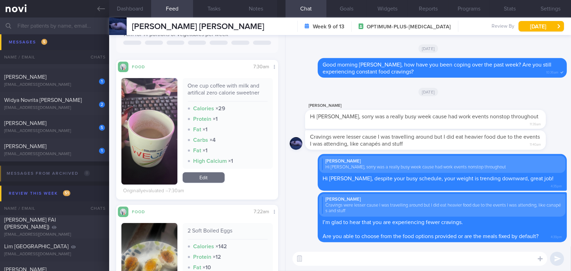
click at [320, 260] on textarea at bounding box center [419, 259] width 255 height 14
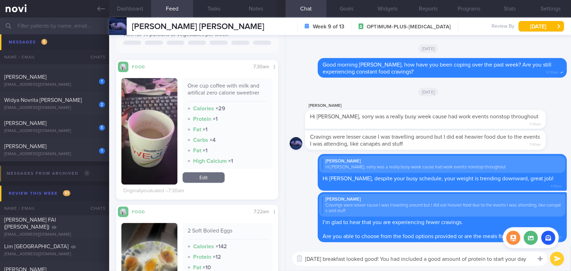
type textarea "Today's breakfast looked good! You had included a good amount of protein to sta…"
drag, startPoint x: 534, startPoint y: 258, endPoint x: 371, endPoint y: 253, distance: 163.1
click at [371, 253] on div "Chat Templates Admin CGM Weight Nutrition Physical Activity Infographics Articl…" at bounding box center [427, 258] width 285 height 24
drag, startPoint x: 531, startPoint y: 257, endPoint x: 288, endPoint y: 249, distance: 243.3
click at [287, 249] on div "Today's breakfast looked good! You had included a good amount of protein to sta…" at bounding box center [427, 258] width 285 height 24
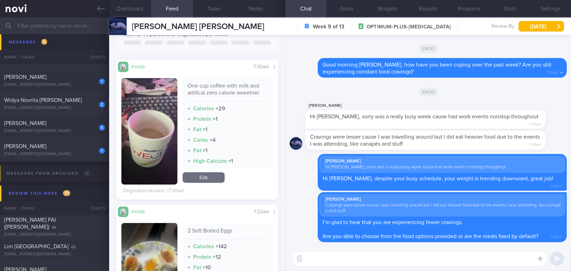
click at [431, 261] on textarea at bounding box center [419, 259] width 255 height 14
paste textarea "Today’s breakfast looked great! You included a good amount of protein to start …"
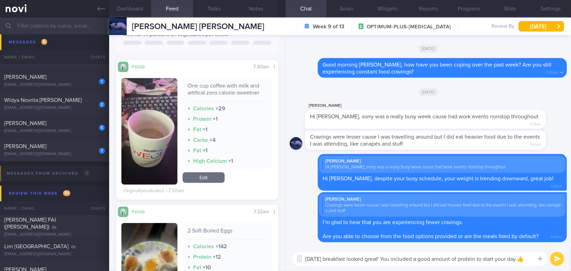
type textarea "Today’s breakfast looked great! You included a good amount of protein to start …"
click at [558, 259] on button "submit" at bounding box center [557, 259] width 14 height 14
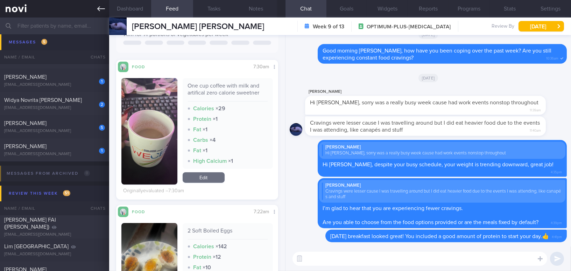
click at [97, 10] on icon at bounding box center [101, 9] width 8 height 8
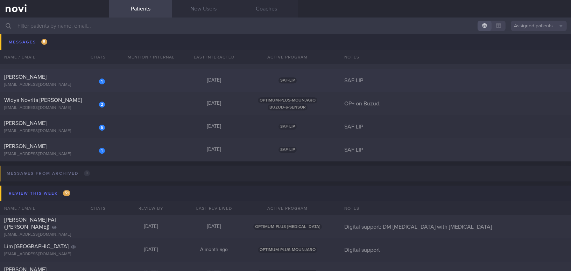
click at [65, 74] on div "[PERSON_NAME]" at bounding box center [53, 76] width 99 height 7
select select "8"
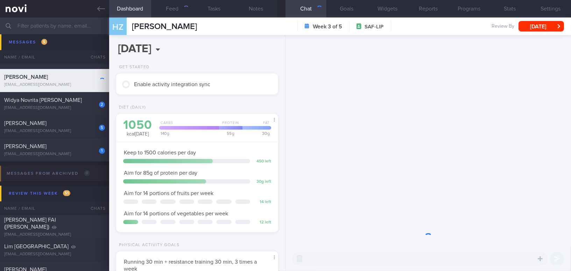
scroll to position [82, 144]
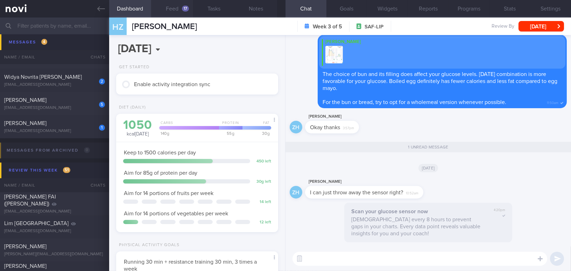
click at [177, 10] on button "Feed 17" at bounding box center [172, 8] width 42 height 17
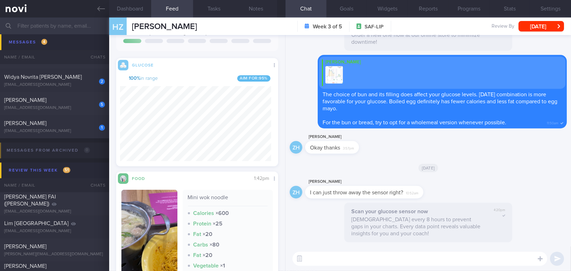
scroll to position [159, 0]
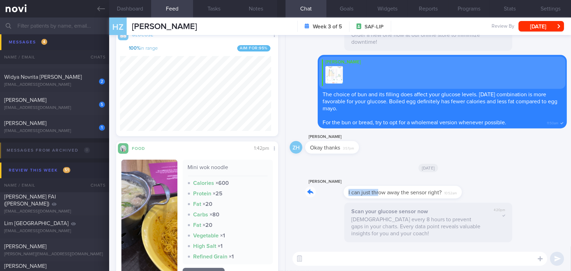
drag, startPoint x: 340, startPoint y: 187, endPoint x: 447, endPoint y: 190, distance: 107.8
click at [447, 190] on div "ZH Zongren Huang I can just throw away the sensor right? 10:52am" at bounding box center [428, 189] width 277 height 25
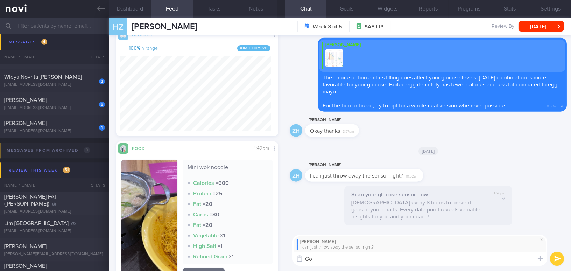
type textarea "G"
type textarea "Hi Mr Huang, yes, you may discard the sensor :-)"
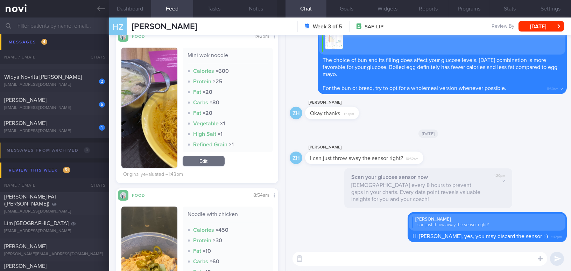
scroll to position [254, 0]
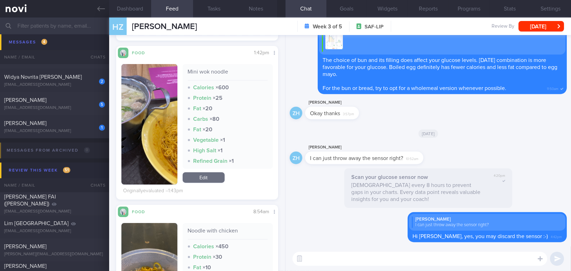
click at [148, 130] on button "button" at bounding box center [149, 124] width 56 height 120
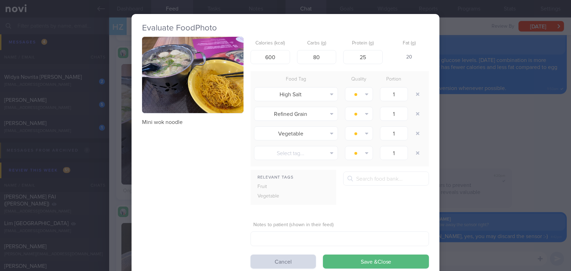
click at [165, 96] on button "button" at bounding box center [192, 75] width 101 height 76
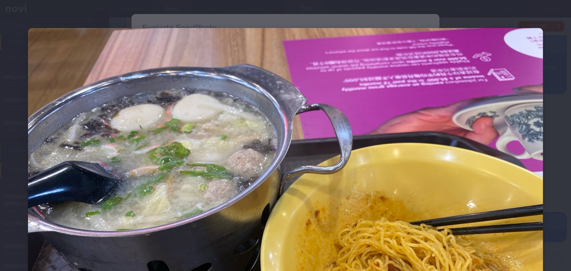
click at [439, 69] on img at bounding box center [285, 221] width 515 height 386
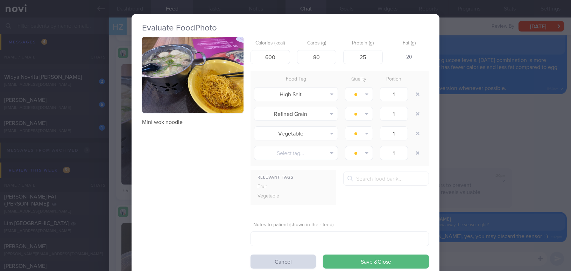
click at [540, 141] on div "Evaluate Food Photo Mini wok noodle Calories (kcal) 600 Carbs (g) 80 Protein (g…" at bounding box center [285, 135] width 571 height 271
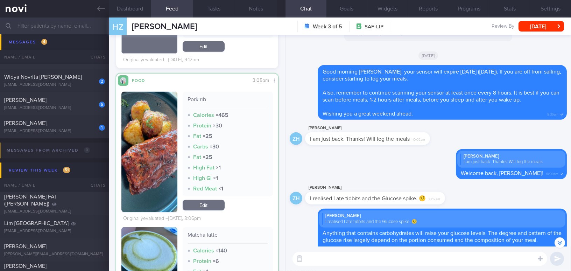
scroll to position [954, 0]
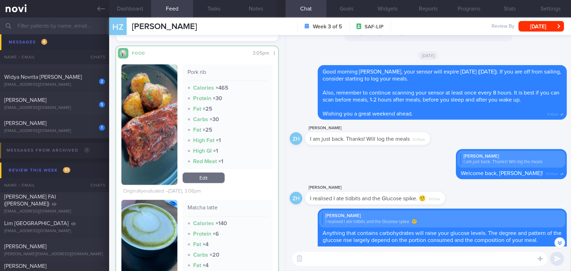
click at [158, 151] on button "button" at bounding box center [149, 124] width 56 height 120
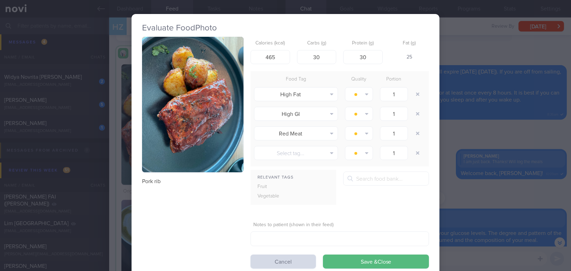
click at [444, 166] on div "Evaluate Food Photo Pork rib Calories (kcal) 465 Carbs (g) 30 Protein (g) 30 Fa…" at bounding box center [285, 135] width 571 height 271
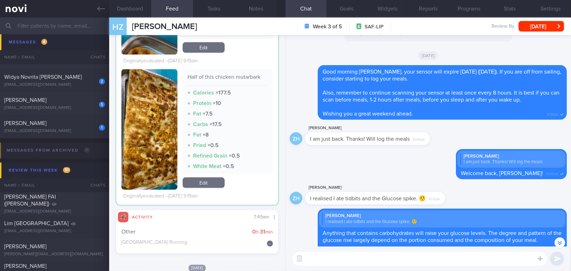
scroll to position [99, 151]
click at [264, 10] on button "Notes" at bounding box center [256, 8] width 42 height 17
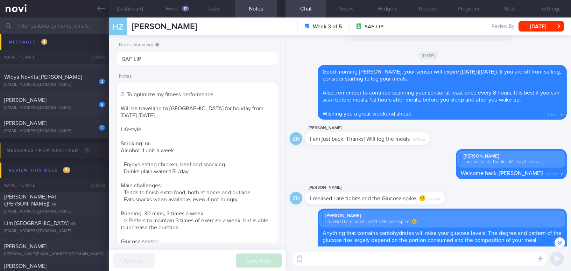
scroll to position [190, 0]
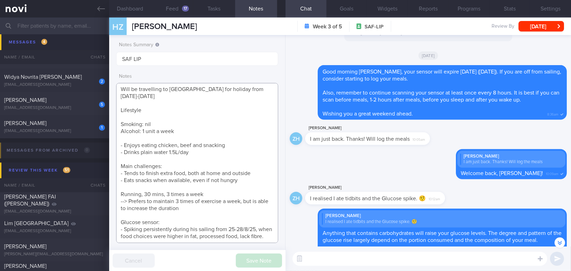
click at [169, 236] on textarea "42 year old Gentleman - Married with 2 kids (6 and 4 yo) Occupation Regular, RS…" at bounding box center [197, 163] width 162 height 160
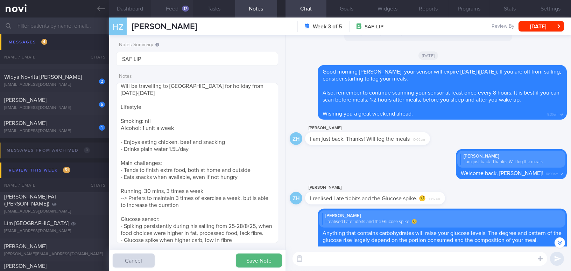
click at [175, 9] on button "Feed 17" at bounding box center [172, 8] width 42 height 17
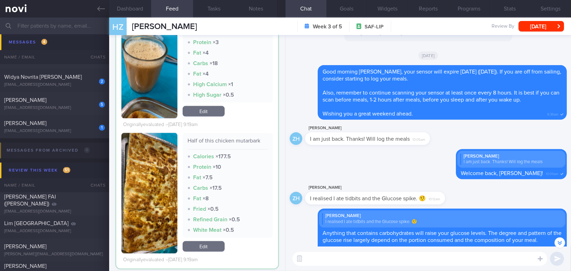
scroll to position [2062, 0]
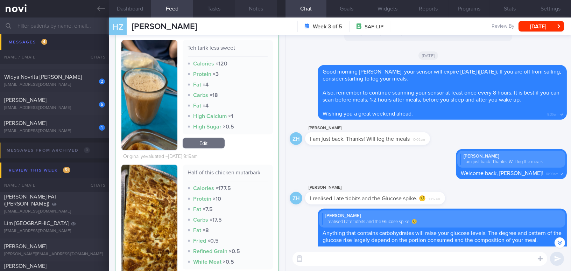
click at [261, 10] on button "Notes" at bounding box center [256, 8] width 42 height 17
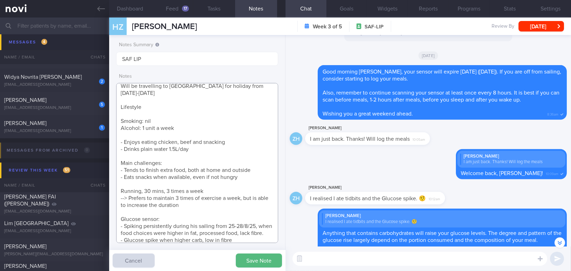
click at [242, 240] on textarea "42 year old Gentleman - Married with 2 kids (6 and 4 yo) Occupation Regular, RS…" at bounding box center [197, 163] width 162 height 160
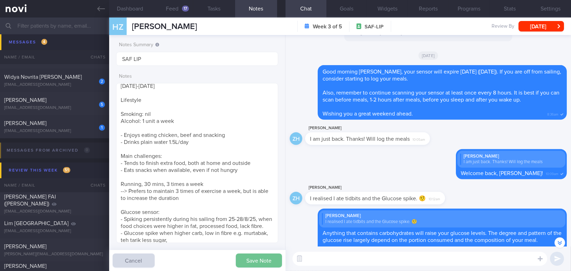
click at [250, 265] on button "Save Note" at bounding box center [259, 260] width 46 height 14
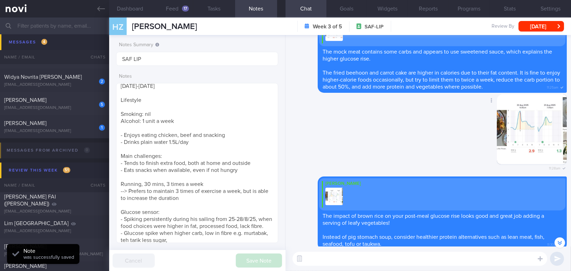
scroll to position [-1049, 0]
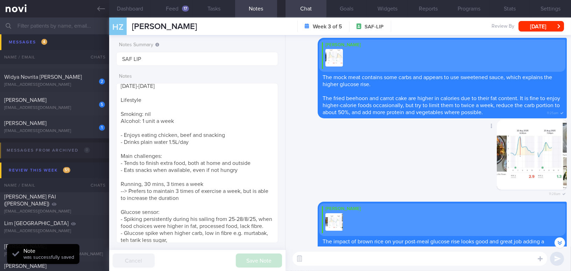
click at [547, 169] on button "button" at bounding box center [532, 155] width 70 height 70
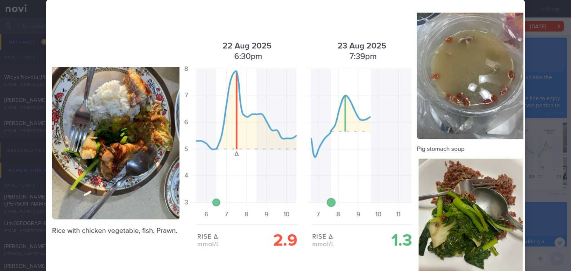
scroll to position [82, 0]
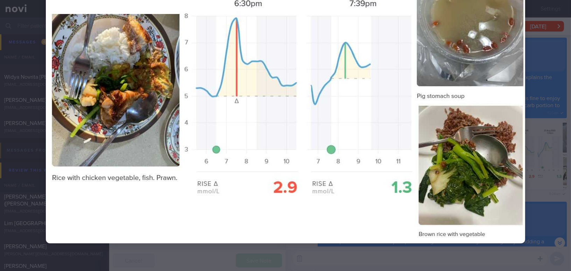
click at [549, 175] on div at bounding box center [285, 94] width 535 height 353
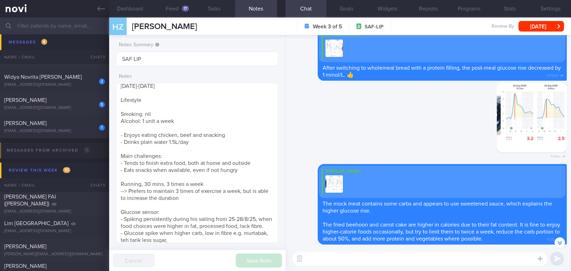
scroll to position [-1176, 0]
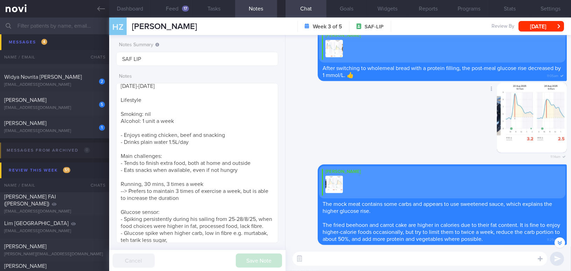
click at [505, 115] on button "button" at bounding box center [532, 118] width 70 height 70
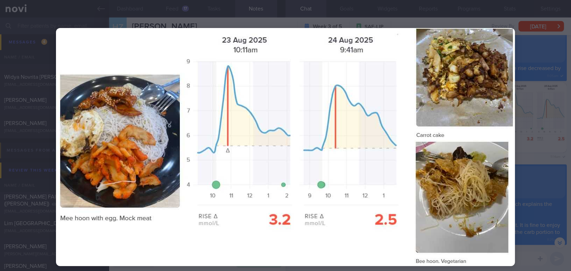
click at [547, 143] on div at bounding box center [285, 135] width 571 height 271
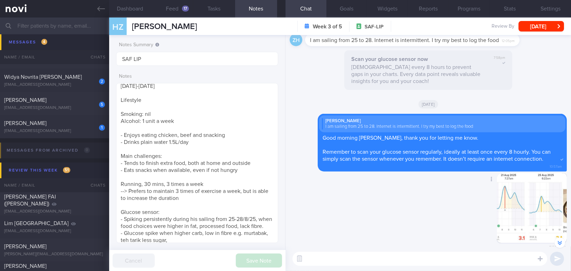
scroll to position [-1398, 0]
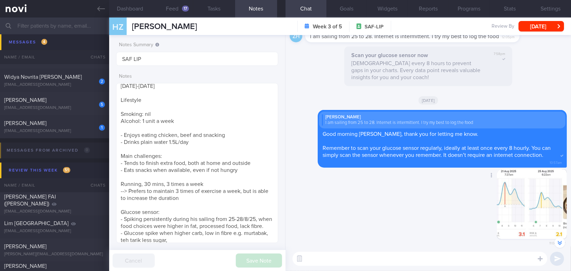
click at [532, 197] on button "button" at bounding box center [532, 204] width 70 height 70
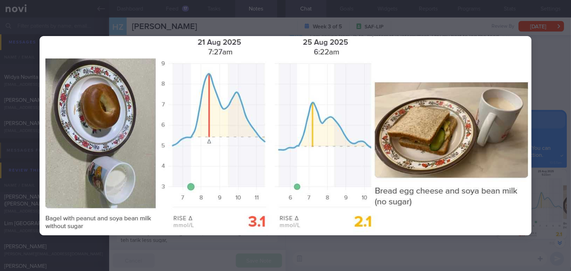
click at [531, 196] on img at bounding box center [286, 135] width 492 height 199
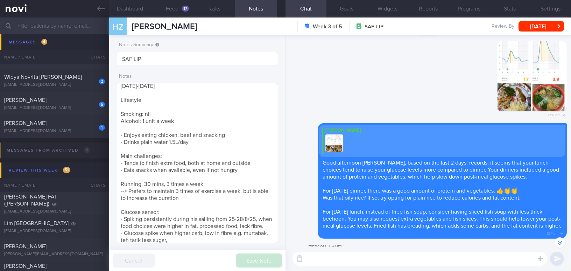
scroll to position [-2828, 0]
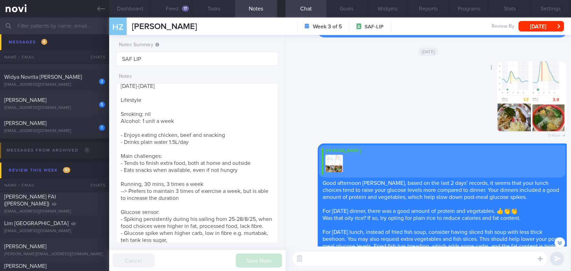
click at [521, 118] on button "button" at bounding box center [532, 96] width 70 height 70
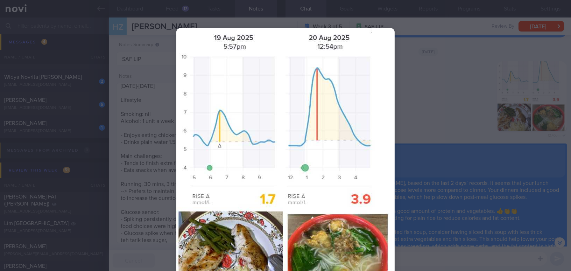
click at [464, 169] on div at bounding box center [285, 135] width 571 height 271
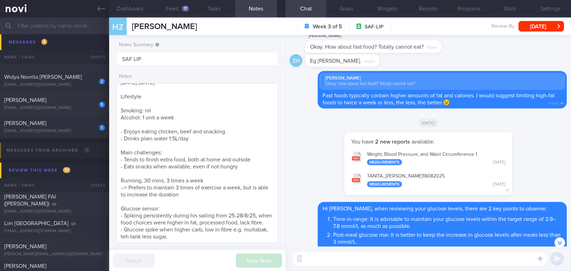
scroll to position [204, 0]
click at [186, 241] on textarea "42 year old Gentleman - Married with 2 kids (6 and 4 yo) Occupation Regular, RS…" at bounding box center [197, 163] width 162 height 160
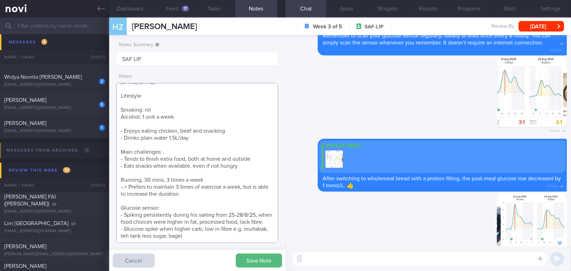
scroll to position [-1278, 0]
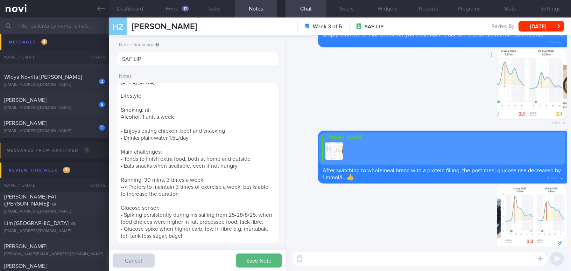
click at [525, 74] on button "button" at bounding box center [532, 84] width 70 height 70
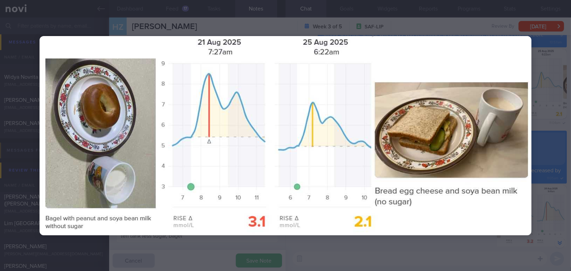
click at [451, 230] on img at bounding box center [286, 135] width 492 height 199
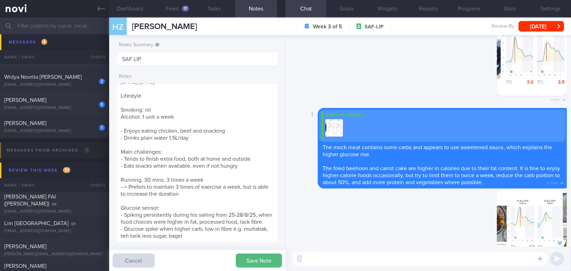
scroll to position [-1024, 0]
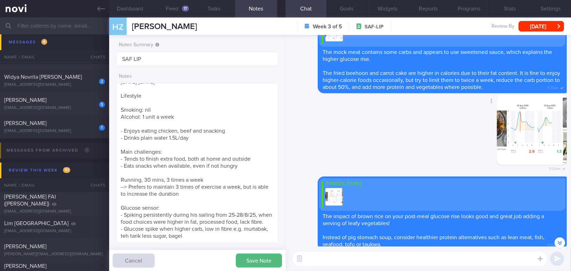
click at [512, 139] on button "button" at bounding box center [532, 129] width 70 height 70
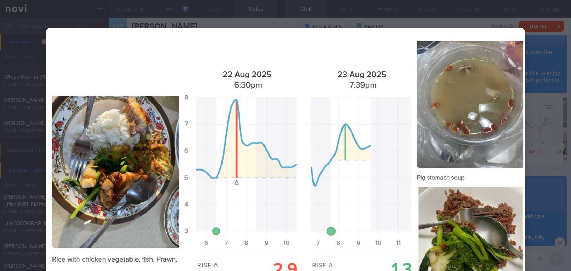
scroll to position [63, 0]
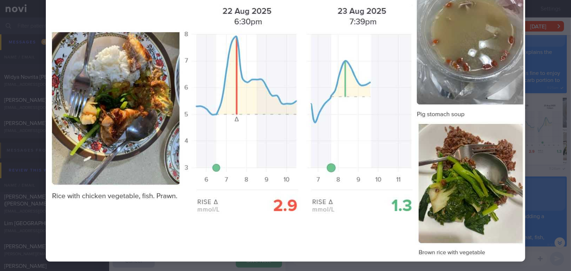
click at [453, 166] on img at bounding box center [285, 113] width 479 height 297
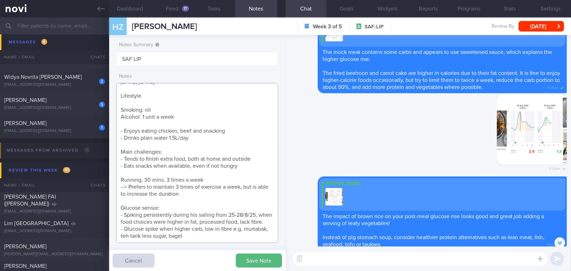
click at [221, 236] on textarea "42 year old Gentleman - Married with 2 kids (6 and 4 yo) Occupation Regular, RS…" at bounding box center [197, 163] width 162 height 160
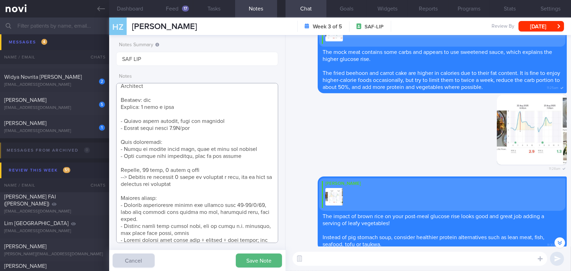
scroll to position [214, 0]
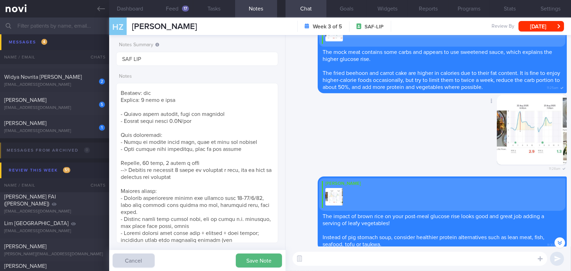
click at [541, 151] on button "button" at bounding box center [532, 129] width 70 height 70
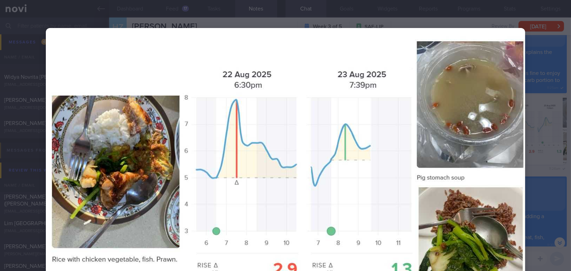
click at [535, 131] on div at bounding box center [285, 176] width 535 height 353
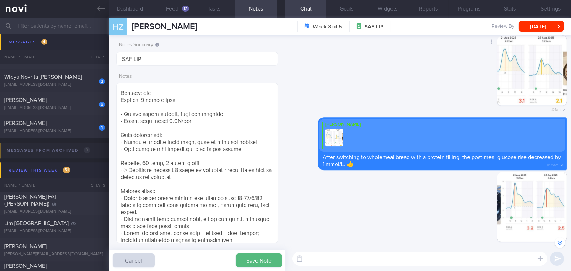
scroll to position [-1278, 0]
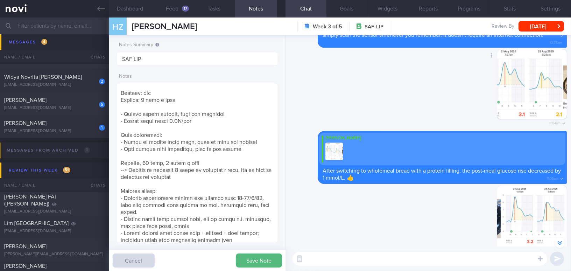
click at [534, 89] on button "button" at bounding box center [532, 84] width 70 height 70
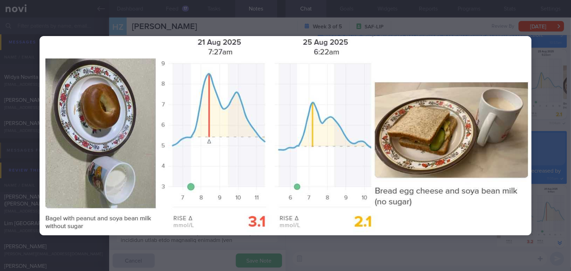
click at [431, 249] on div at bounding box center [286, 135] width 548 height 271
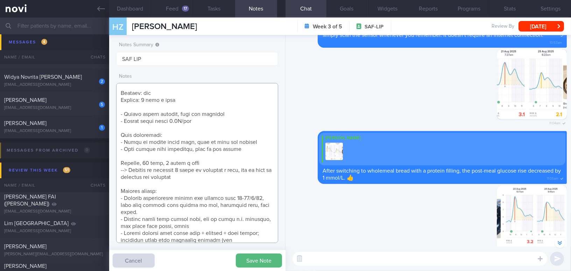
click at [237, 238] on textarea at bounding box center [197, 163] width 162 height 160
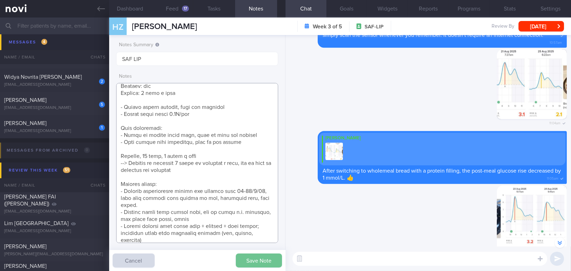
type textarea "42 year old Gentleman - Married with 2 kids (6 and 4 yo) Occupation Regular, RS…"
click at [259, 260] on button "Save Note" at bounding box center [259, 260] width 46 height 14
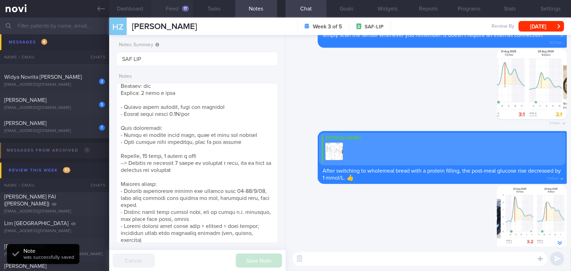
click at [175, 6] on button "Feed 17" at bounding box center [172, 8] width 42 height 17
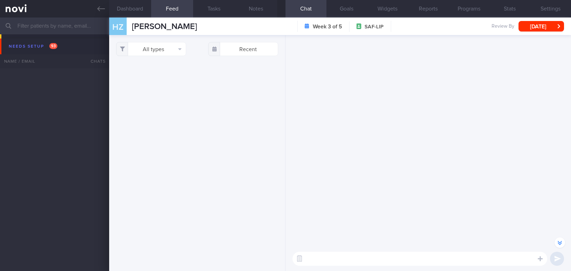
select select "8"
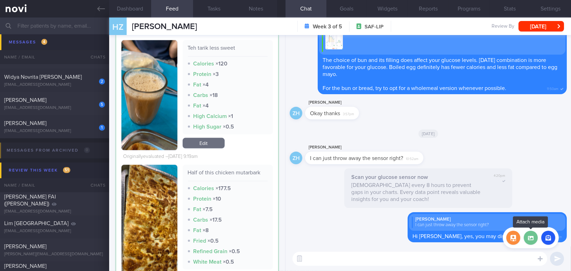
click at [533, 240] on label at bounding box center [531, 238] width 14 height 14
click at [0, 0] on input "file" at bounding box center [0, 0] width 0 height 0
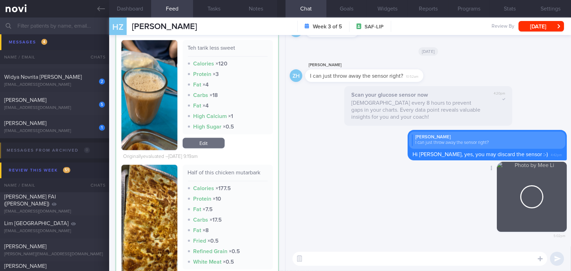
click at [520, 198] on button "button" at bounding box center [532, 197] width 70 height 70
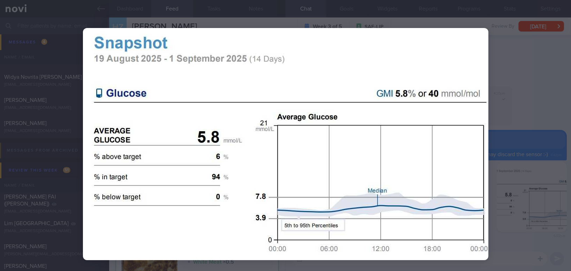
click at [504, 98] on div at bounding box center [285, 144] width 461 height 288
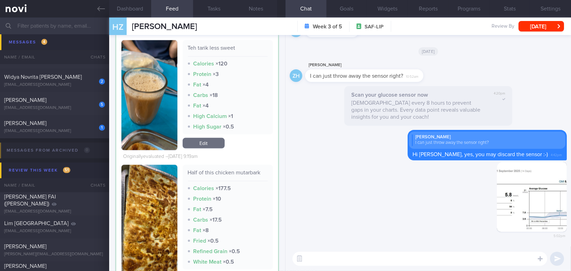
drag, startPoint x: 506, startPoint y: 201, endPoint x: 570, endPoint y: 206, distance: 64.6
click at [570, 206] on div "Delete 5:02pm Delete Zongren Huang I can just throw away the sensor right? Hi M…" at bounding box center [427, 140] width 285 height 211
drag, startPoint x: 514, startPoint y: 186, endPoint x: 570, endPoint y: 193, distance: 57.1
click at [570, 193] on div "Delete 5:02pm Delete Zongren Huang I can just throw away the sensor right? Hi M…" at bounding box center [427, 140] width 285 height 211
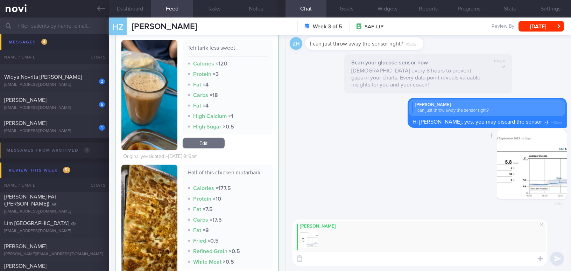
paste textarea "Here is a summary of your glucose control over the past 2 weeks: a) You maintai…"
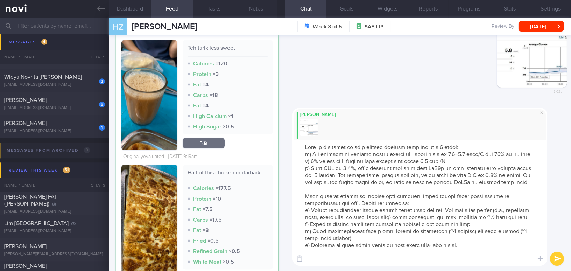
click at [461, 153] on textarea at bounding box center [419, 203] width 255 height 126
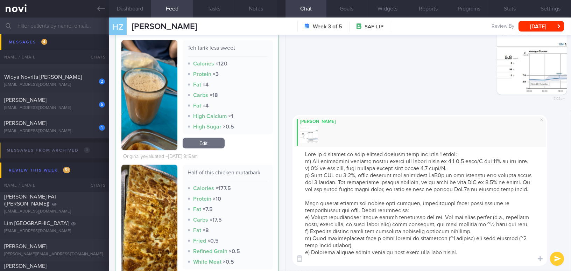
click at [330, 214] on textarea at bounding box center [419, 206] width 255 height 119
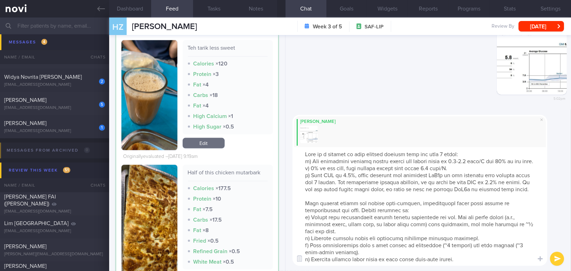
click at [524, 218] on textarea at bounding box center [419, 206] width 255 height 119
click at [385, 224] on textarea at bounding box center [419, 206] width 255 height 119
click at [347, 6] on button "Goals" at bounding box center [346, 8] width 41 height 17
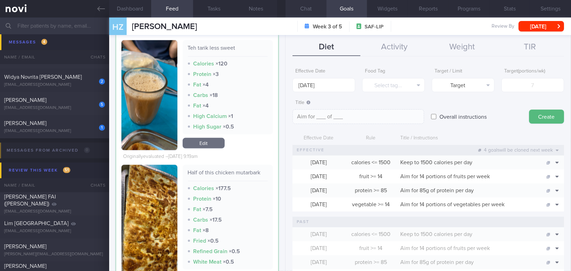
click at [310, 5] on button "Chat" at bounding box center [305, 8] width 41 height 17
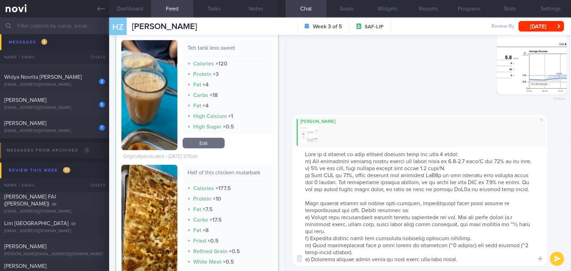
click at [519, 246] on textarea at bounding box center [419, 206] width 255 height 119
type textarea "Here is a summary of your glucose control over the past 2 weeks: a) You maintai…"
click at [556, 256] on icon "submit" at bounding box center [557, 259] width 7 height 6
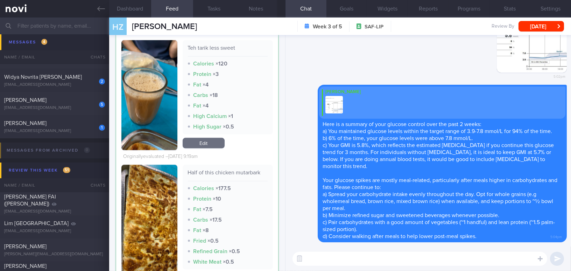
click at [460, 263] on textarea at bounding box center [419, 259] width 255 height 14
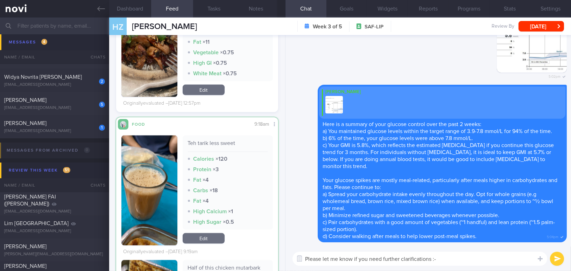
type textarea "Please let me know if you need further clarifications :-)"
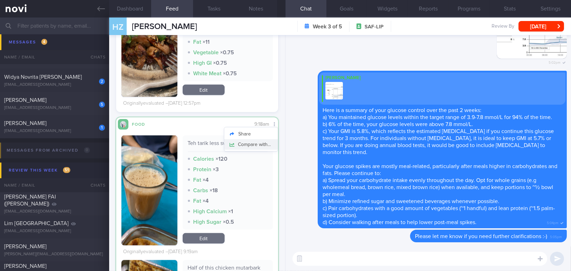
click at [265, 139] on button "Compare with..." at bounding box center [251, 144] width 54 height 10
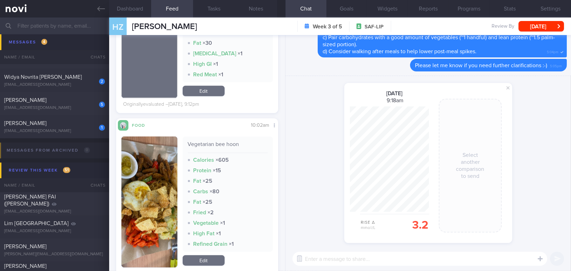
scroll to position [1356, 0]
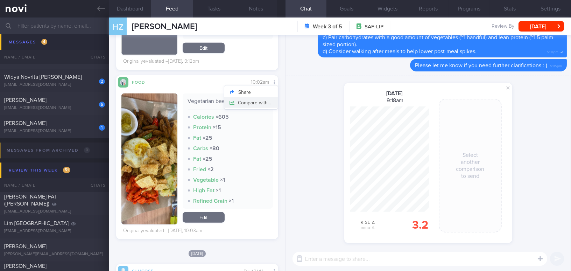
click at [261, 103] on button "Compare with..." at bounding box center [251, 102] width 54 height 10
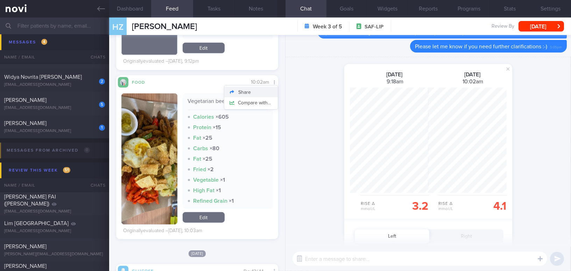
scroll to position [105, 79]
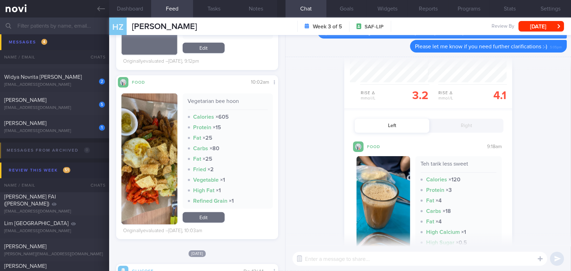
scroll to position [159, 0]
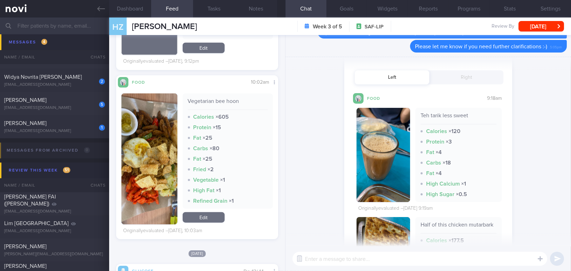
click at [384, 170] on button "button" at bounding box center [384, 155] width 54 height 94
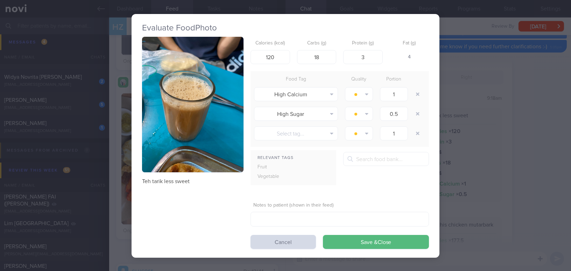
click at [542, 188] on div "Evaluate Food Photo Teh tarik less sweet Calories (kcal) 120 Carbs (g) 18 Prote…" at bounding box center [285, 135] width 571 height 271
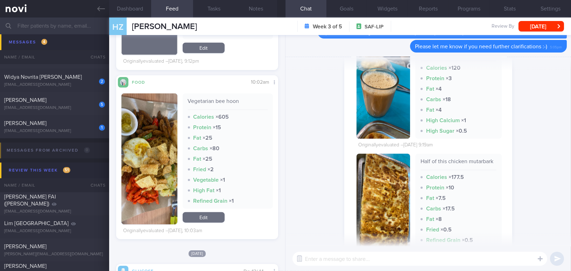
scroll to position [223, 0]
click at [375, 220] on button "button" at bounding box center [384, 205] width 54 height 105
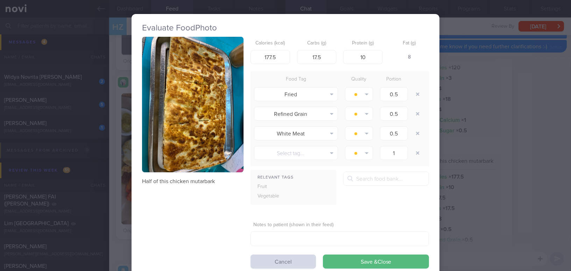
click at [540, 168] on div "Evaluate Food Photo Half of this chicken mutarbark Calories (kcal) 177.5 Carbs …" at bounding box center [285, 135] width 571 height 271
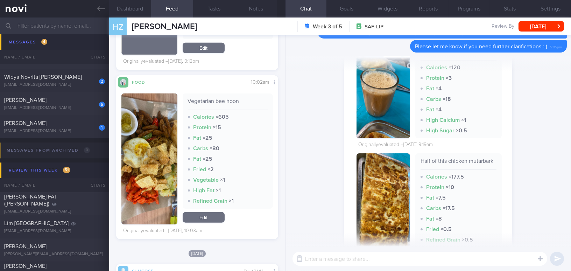
scroll to position [95, 0]
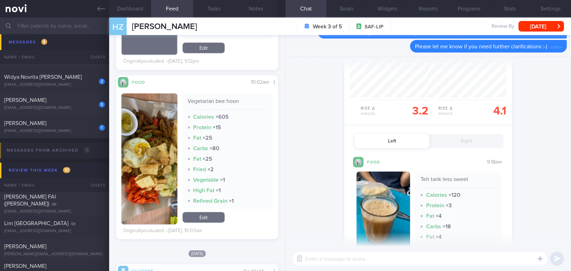
click at [484, 137] on button "Right" at bounding box center [466, 141] width 75 height 14
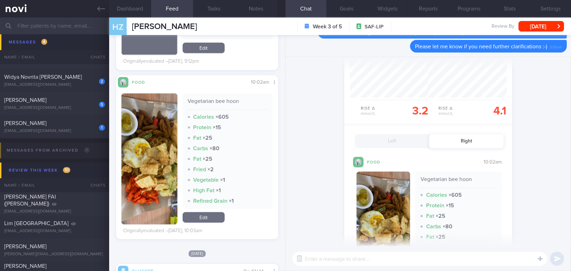
click at [388, 204] on button "button" at bounding box center [384, 228] width 54 height 115
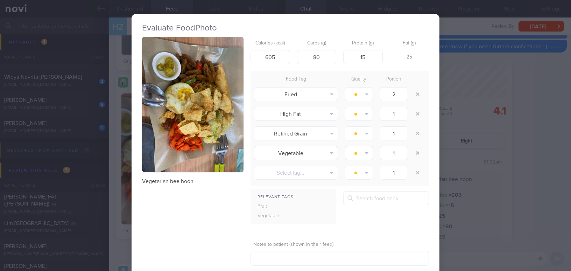
click at [531, 159] on div "Evaluate Food Photo Vegetarian bee hoon Calories (kcal) 605 Carbs (g) 80 Protei…" at bounding box center [285, 135] width 571 height 271
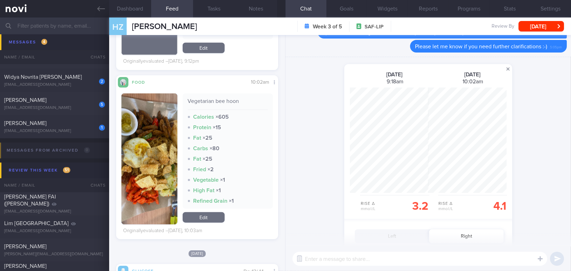
click at [505, 71] on span at bounding box center [508, 69] width 8 height 8
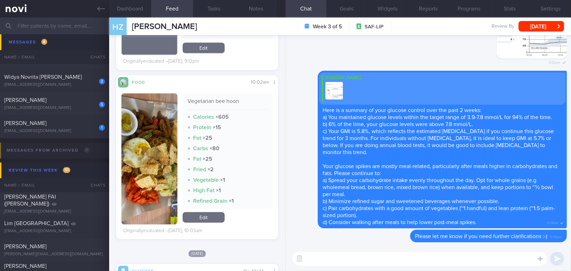
click at [378, 258] on textarea at bounding box center [419, 259] width 255 height 14
type textarea "F"
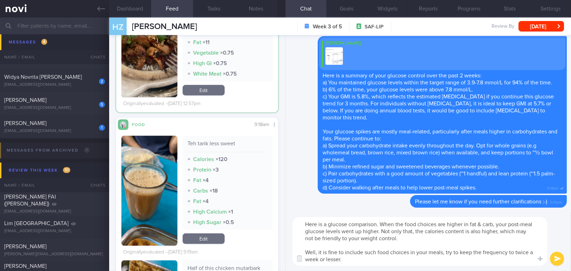
drag, startPoint x: 358, startPoint y: 261, endPoint x: 274, endPoint y: 222, distance: 92.4
click at [274, 222] on div "Dashboard Feed 17 Tasks Notes Chat Goals Widgets Reports Programs Stats Setting…" at bounding box center [340, 143] width 462 height 253
type textarea "Here is a glucose comparison. When the food choices are higher in fat & carb, y…"
click at [335, 233] on textarea "Here is a glucose comparison. When the food choices are higher in fat & carb, y…" at bounding box center [419, 241] width 255 height 49
click at [347, 261] on textarea "Here is a glucose comparison. When the food choices are higher in fat & carb, y…" at bounding box center [419, 241] width 255 height 49
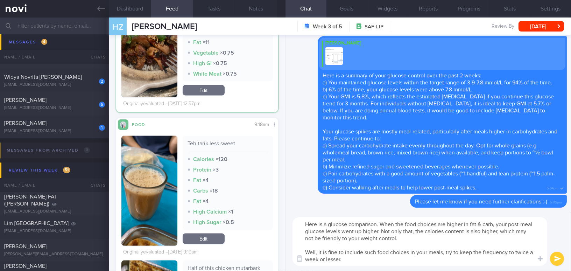
drag, startPoint x: 348, startPoint y: 260, endPoint x: 272, endPoint y: 213, distance: 89.7
click at [272, 213] on div "Dashboard Feed 17 Tasks Notes Chat Goals Widgets Reports Programs Stats Setting…" at bounding box center [340, 143] width 462 height 253
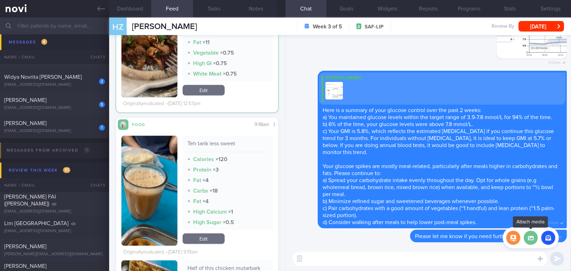
click at [533, 239] on label at bounding box center [531, 238] width 14 height 14
click at [0, 0] on input "file" at bounding box center [0, 0] width 0 height 0
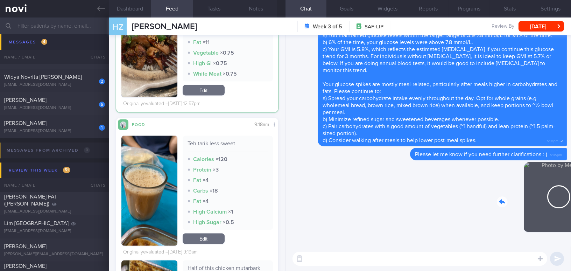
drag, startPoint x: 513, startPoint y: 198, endPoint x: 567, endPoint y: 204, distance: 55.3
click at [567, 204] on div "Delete 5:10pm Delete Please let me know if you need further clarifications :-) …" at bounding box center [427, 140] width 285 height 211
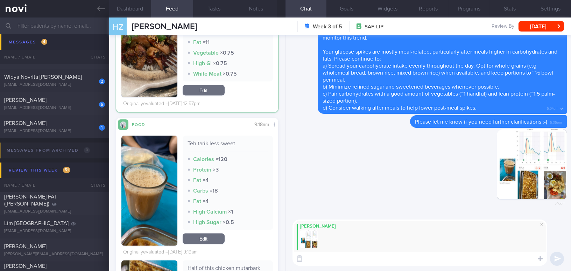
paste textarea "Here is a glucose comparison. When your meals are higher in fat and carbohydrat…"
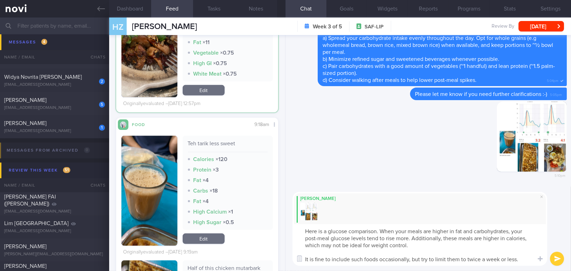
click at [327, 230] on textarea "Here is a glucose comparison. When your meals are higher in fat and carbohydrat…" at bounding box center [419, 245] width 255 height 42
click at [394, 230] on textarea "Here is another glucose comparison. When your meals are higher in fat and carbo…" at bounding box center [419, 245] width 255 height 42
drag, startPoint x: 326, startPoint y: 236, endPoint x: 355, endPoint y: 222, distance: 32.4
click at [352, 237] on textarea "Here is another glucose comparison for your reference. When your meals are high…" at bounding box center [419, 245] width 255 height 42
type textarea "Here is another glucose comparison for your reference. When your meals are high…"
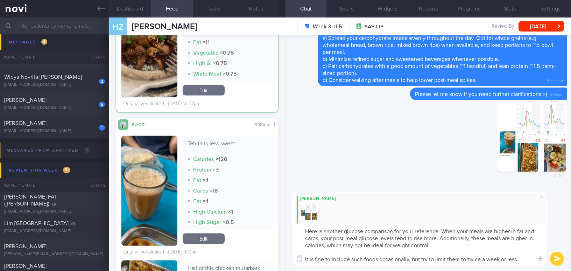
click at [554, 258] on button "submit" at bounding box center [557, 259] width 14 height 14
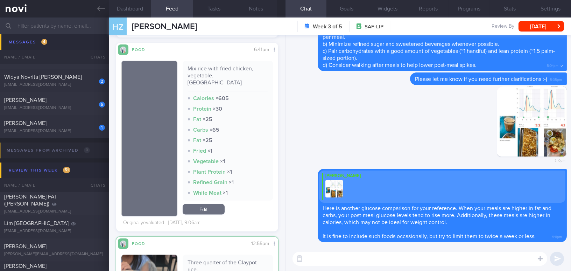
scroll to position [1674, 0]
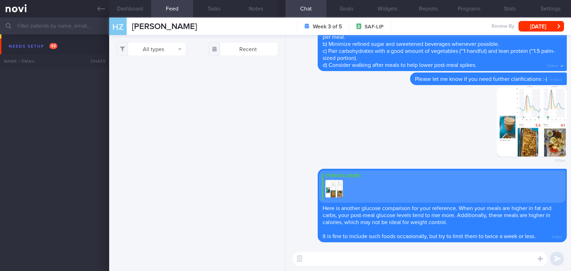
select select "8"
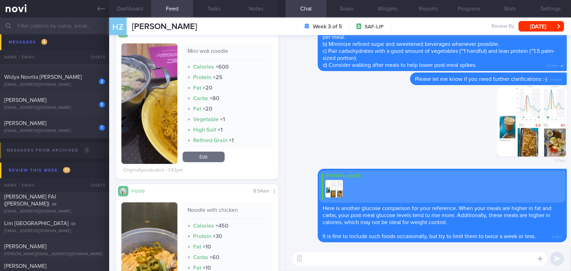
scroll to position [99, 151]
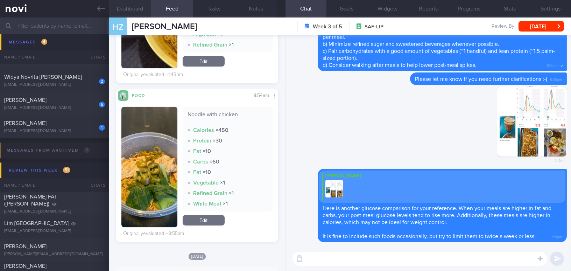
click at [131, 5] on button "Dashboard" at bounding box center [130, 8] width 42 height 17
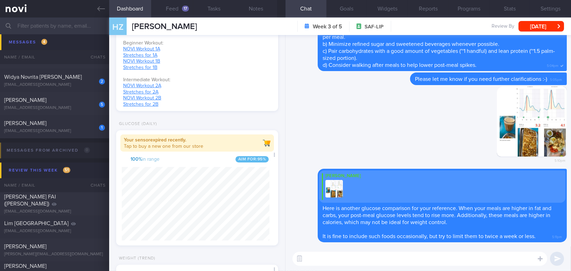
scroll to position [350, 0]
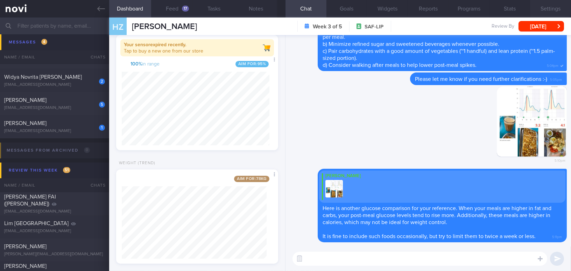
click at [549, 12] on button "Settings" at bounding box center [550, 8] width 41 height 17
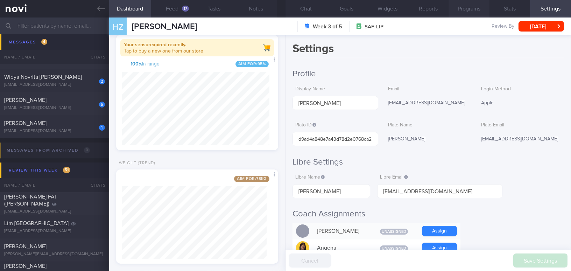
click at [471, 10] on button "Programs" at bounding box center [469, 8] width 41 height 17
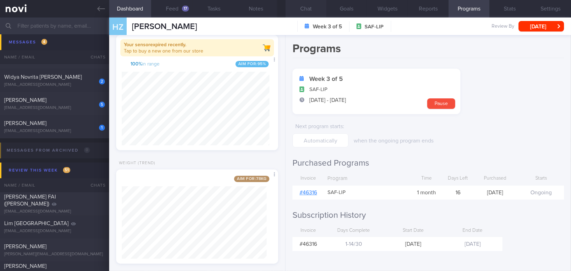
click at [312, 10] on button "Chat" at bounding box center [305, 8] width 41 height 17
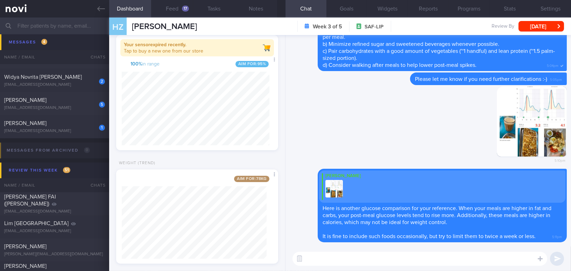
click at [387, 260] on textarea at bounding box center [419, 259] width 255 height 14
drag, startPoint x: 445, startPoint y: 260, endPoint x: 299, endPoint y: 250, distance: 145.9
click at [299, 250] on div "By the way, did you manage to weigh yourself last week? By the way, did you man…" at bounding box center [427, 258] width 285 height 24
click at [448, 260] on textarea "By the way, did you manage to weigh yourself last week?" at bounding box center [419, 259] width 255 height 14
drag, startPoint x: 378, startPoint y: 258, endPoint x: 282, endPoint y: 258, distance: 96.6
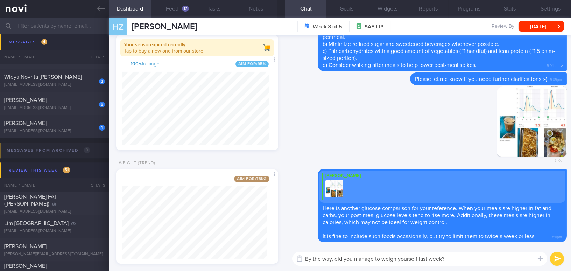
click at [282, 258] on div "Dashboard Feed 17 Tasks Notes Chat Goals Widgets Reports Programs Stats Setting…" at bounding box center [340, 143] width 462 height 253
paste textarea "were you abl"
type textarea "By the way, were you able to weigh yourself last week?"
click at [556, 260] on button "submit" at bounding box center [557, 259] width 14 height 14
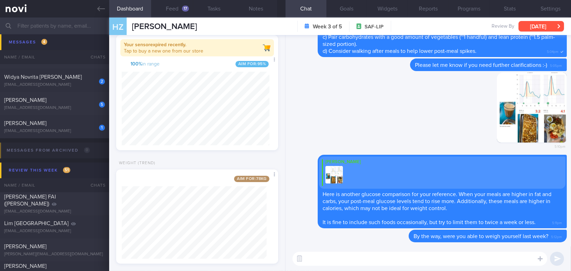
click at [537, 28] on button "[DATE]" at bounding box center [541, 26] width 45 height 10
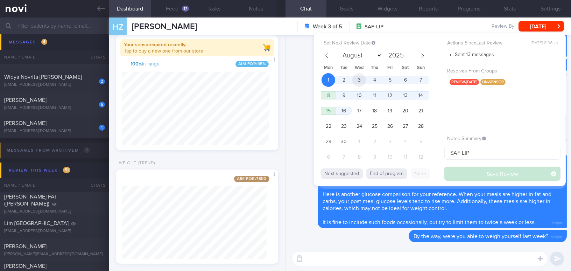
click at [362, 78] on span "3" at bounding box center [359, 80] width 14 height 14
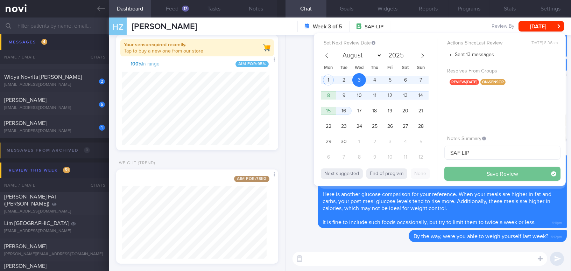
click at [467, 173] on button "Save Review" at bounding box center [502, 174] width 116 height 14
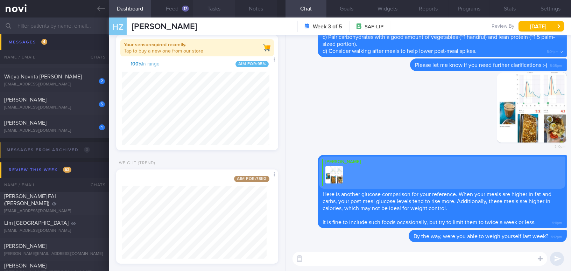
scroll to position [99, 151]
click at [101, 9] on icon at bounding box center [101, 9] width 8 height 8
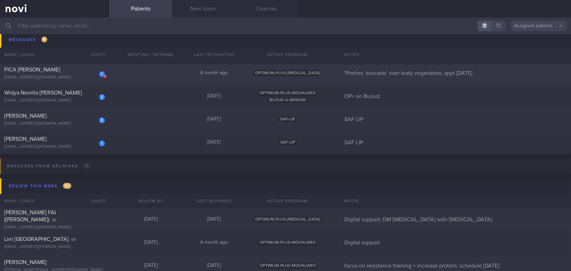
scroll to position [3224, 0]
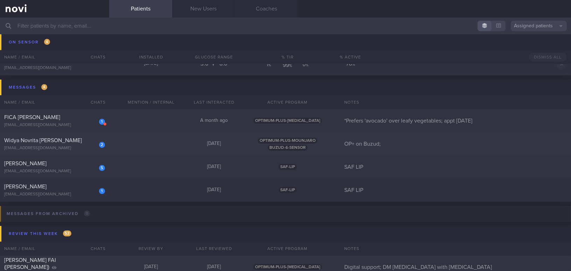
click at [61, 146] on div "cbn2ys7zkm@privaterelay.appleid.com" at bounding box center [54, 148] width 101 height 5
select select "8"
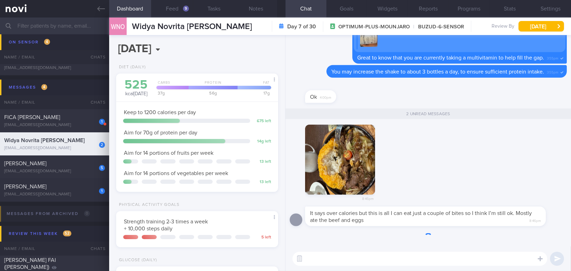
scroll to position [74, 147]
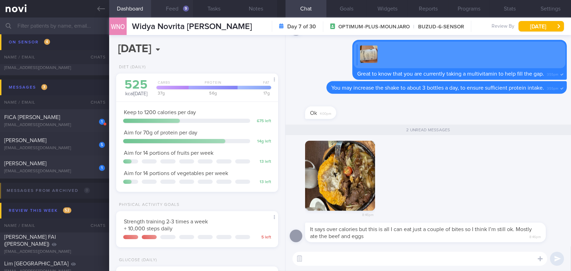
click at [177, 4] on button "Feed 9" at bounding box center [172, 8] width 42 height 17
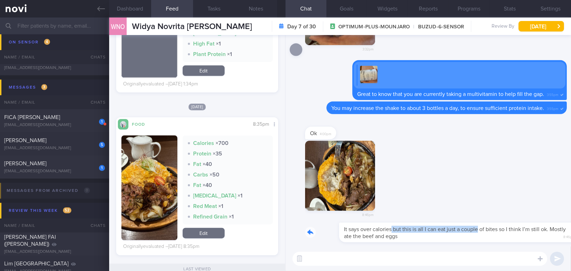
drag, startPoint x: 358, startPoint y: 224, endPoint x: 436, endPoint y: 130, distance: 122.5
click at [443, 225] on div "It says over calories but this is all I can eat just a couple of bites so I thi…" at bounding box center [436, 233] width 262 height 20
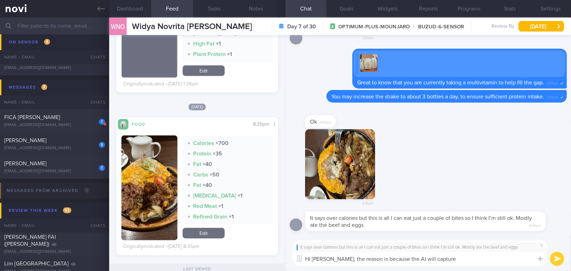
drag, startPoint x: 330, startPoint y: 258, endPoint x: 437, endPoint y: 255, distance: 107.5
click at [437, 255] on textarea "Hi Widya, the reason is because the AI will capture" at bounding box center [419, 259] width 255 height 14
paste textarea "The AI will analyze the food based on the photo you upload. You may consider sp…"
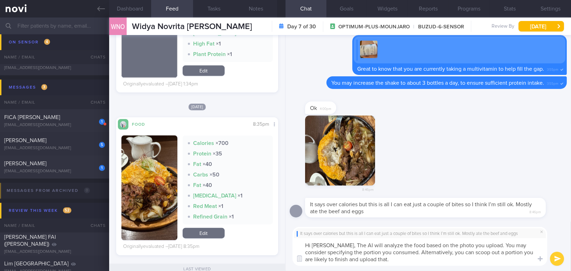
click at [332, 245] on textarea "Hi Widya, The AI will analyze the food based on the photo you upload. You may c…" at bounding box center [419, 252] width 255 height 28
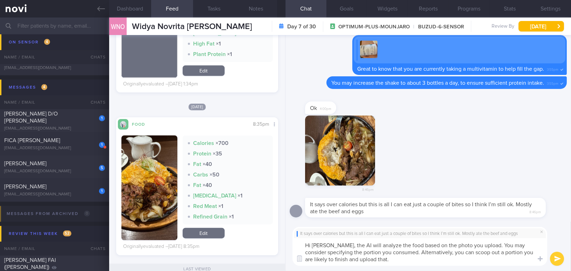
click at [390, 260] on textarea "Hi Widya, the AI will analyze the food based on the photo you upload. You may c…" at bounding box center [419, 252] width 255 height 28
type textarea "Hi Widya, the AI will analyze the food based on the photo you upload. You may c…"
click at [562, 260] on button "submit" at bounding box center [557, 259] width 14 height 14
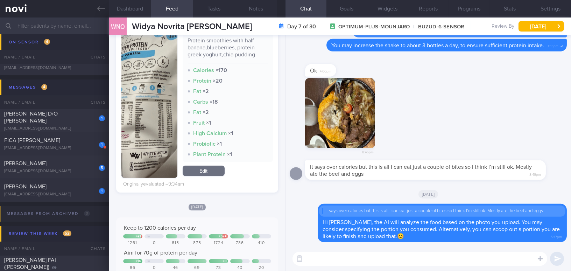
scroll to position [318, 0]
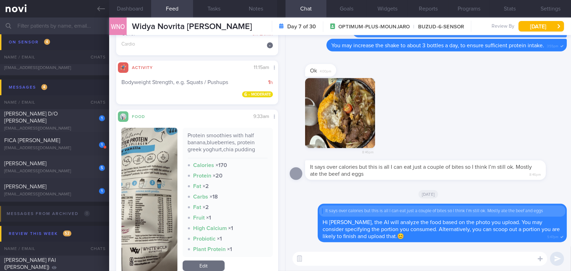
click at [143, 189] on button "button" at bounding box center [149, 200] width 56 height 145
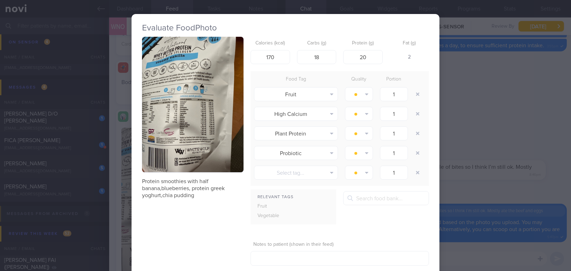
click at [188, 161] on button "button" at bounding box center [192, 104] width 101 height 135
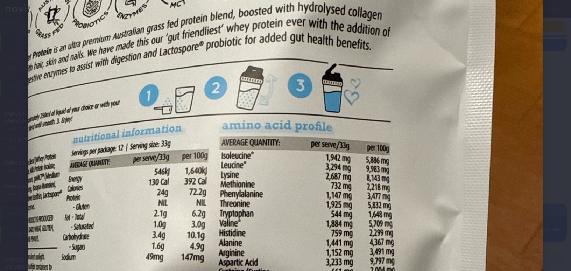
scroll to position [191, 0]
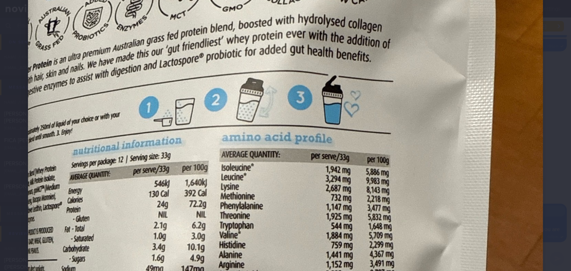
click at [446, 218] on img at bounding box center [285, 180] width 515 height 687
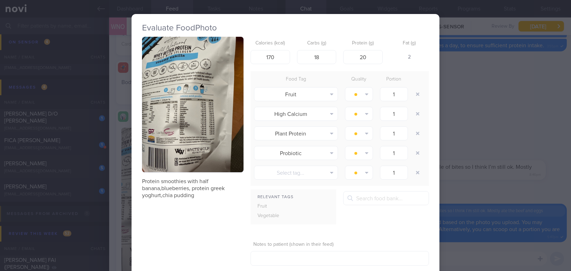
click at [506, 193] on div "Evaluate Food Photo Protein smoothies with half banana,blueberries, protein gre…" at bounding box center [285, 135] width 571 height 271
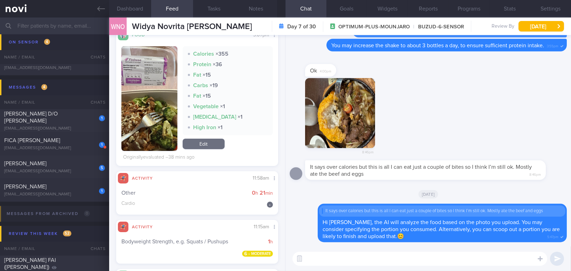
scroll to position [127, 0]
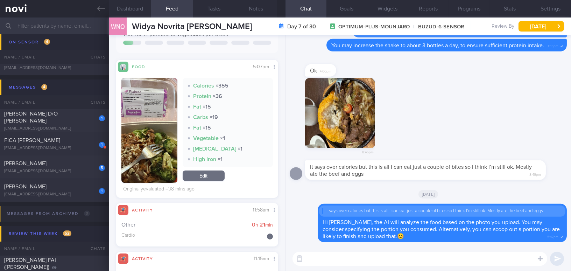
click at [147, 146] on button "button" at bounding box center [149, 130] width 56 height 105
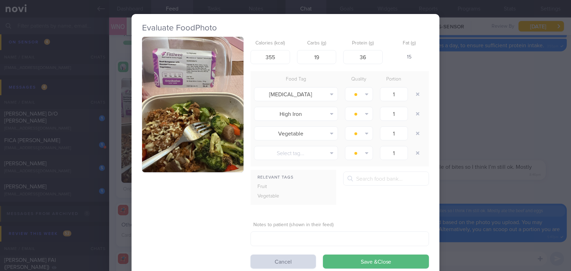
click at [173, 118] on button "button" at bounding box center [192, 104] width 101 height 135
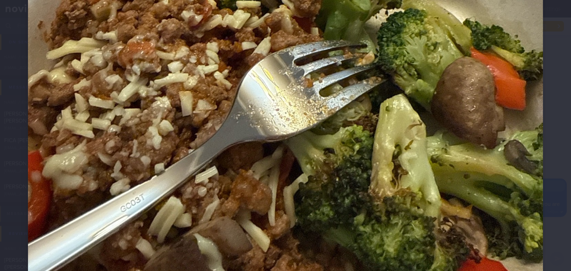
scroll to position [465, 0]
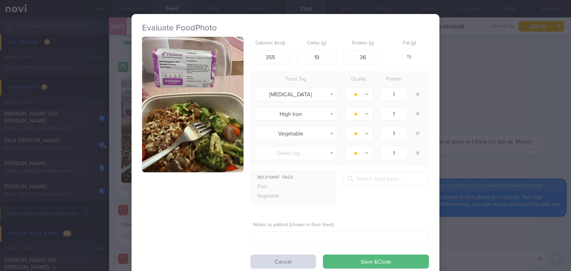
click at [505, 166] on div "Evaluate Food Photo Calories (kcal) 355 Carbs (g) 19 Protein (g) 36 Fat (g) 15 …" at bounding box center [285, 135] width 571 height 271
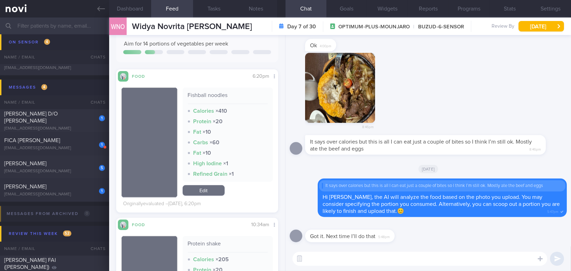
scroll to position [668, 0]
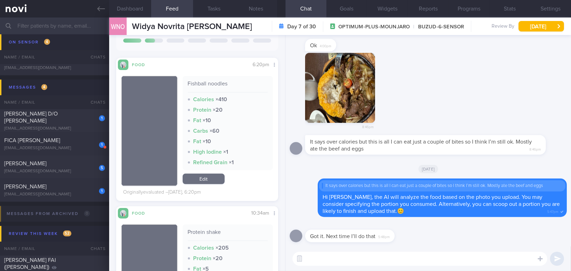
click at [326, 263] on textarea at bounding box center [419, 259] width 255 height 14
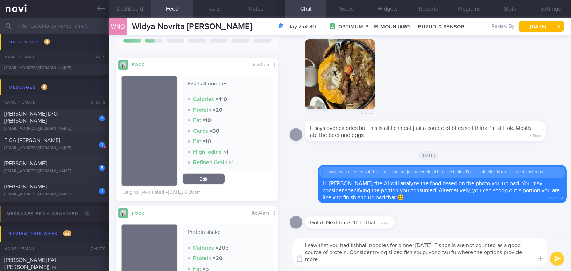
scroll to position [0, 0]
type textarea "I saw that you had fishball noodles for dinner yesterday. Fishballs are not cou…"
drag, startPoint x: 369, startPoint y: 260, endPoint x: 292, endPoint y: 244, distance: 77.9
click at [292, 244] on div "I saw that you had fishball noodles for dinner yesterday. Fishballs are not cou…" at bounding box center [427, 252] width 285 height 38
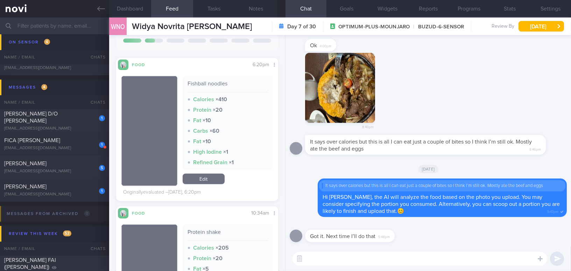
click at [329, 264] on textarea at bounding box center [419, 259] width 255 height 14
click at [326, 262] on textarea at bounding box center [419, 259] width 255 height 14
paste textarea "I noticed you had fishball noodles for dinner yesterday. Fishballs are not cons…"
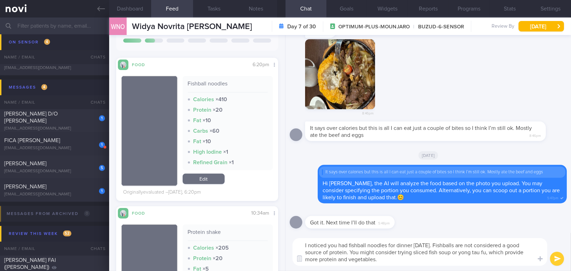
type textarea "I noticed you had fishball noodles for dinner yesterday. Fishballs are not cons…"
click at [560, 258] on button "submit" at bounding box center [557, 259] width 14 height 14
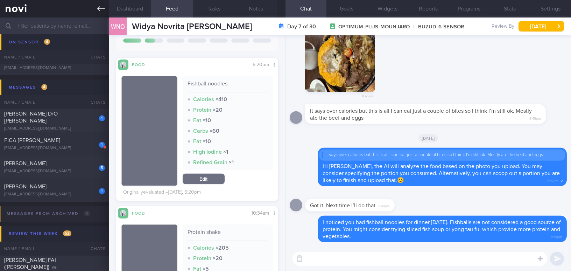
click at [98, 9] on icon at bounding box center [101, 8] width 8 height 5
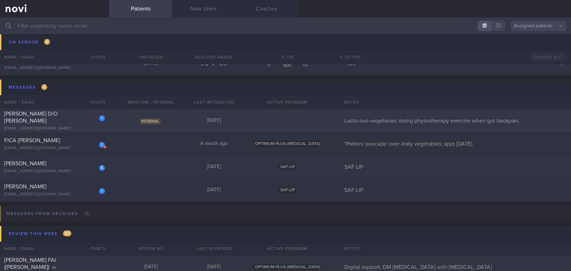
click at [68, 126] on div "[EMAIL_ADDRESS][DOMAIN_NAME]" at bounding box center [54, 128] width 101 height 5
select select "7"
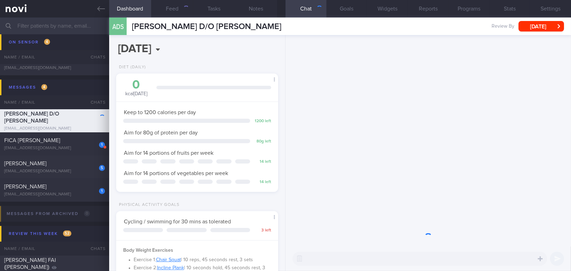
scroll to position [82, 144]
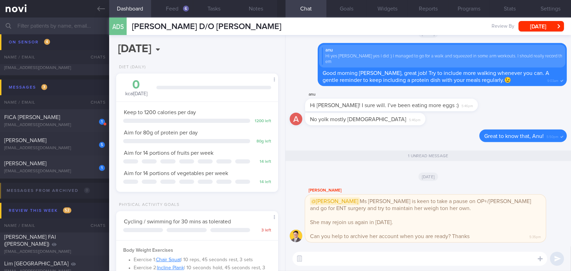
click at [362, 259] on textarea at bounding box center [419, 259] width 255 height 14
click at [177, 6] on button "Feed 6" at bounding box center [172, 8] width 42 height 17
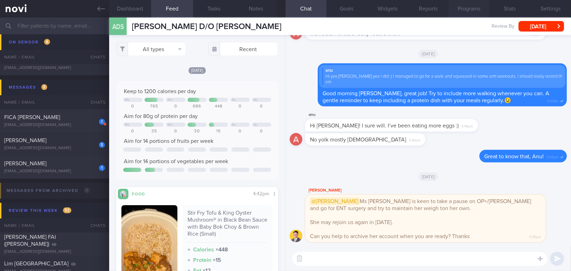
click at [469, 11] on button "Programs" at bounding box center [469, 8] width 41 height 17
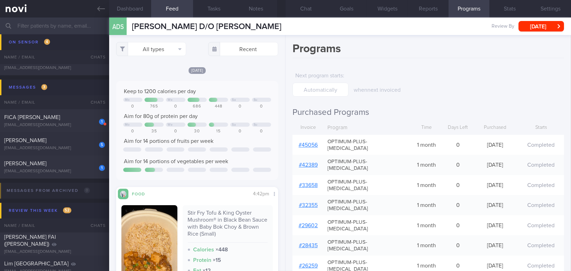
click at [305, 138] on div "# 45056" at bounding box center [307, 145] width 31 height 14
click at [306, 142] on link "# 45056" at bounding box center [308, 145] width 19 height 6
click at [312, 10] on button "Chat" at bounding box center [305, 8] width 41 height 17
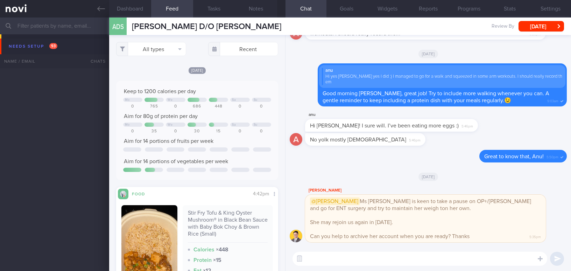
select select "7"
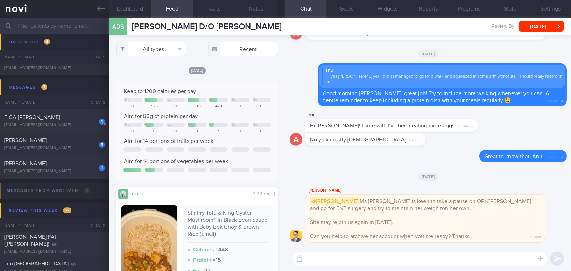
click at [313, 261] on textarea at bounding box center [419, 259] width 255 height 14
paste textarea "Hi, I understand from Dr. T that you will be stopping [MEDICAL_DATA]. Please le…"
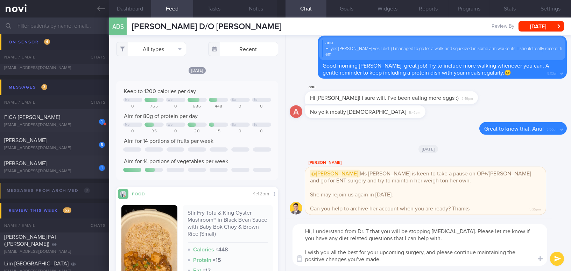
scroll to position [0, 0]
click at [310, 230] on textarea "Hi, I understand from Dr. T that you will be stopping [MEDICAL_DATA]. Please le…" at bounding box center [419, 245] width 255 height 42
click at [375, 230] on textarea "Hi Anu, I understand from Dr. T that you will be stopping [MEDICAL_DATA]. Pleas…" at bounding box center [419, 245] width 255 height 42
drag, startPoint x: 378, startPoint y: 228, endPoint x: 396, endPoint y: 203, distance: 31.4
click at [378, 228] on textarea "Hi Anu, I understand from Dr T that you will be stopping [MEDICAL_DATA]. Please…" at bounding box center [419, 245] width 255 height 42
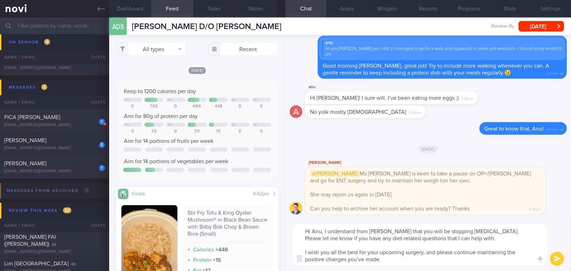
click at [419, 237] on textarea "Hi Anu, I understand from [PERSON_NAME] that you will be stopping [MEDICAL_DATA…" at bounding box center [419, 245] width 255 height 42
click at [465, 238] on textarea "Hi Anu, I understand from [PERSON_NAME] that you will be stopping [MEDICAL_DATA…" at bounding box center [419, 245] width 255 height 42
click at [363, 258] on textarea "Hi Anu, I understand from [PERSON_NAME] that you will be stopping [MEDICAL_DATA…" at bounding box center [419, 245] width 255 height 42
type textarea "Hi Anu, I understand from [PERSON_NAME] that you will be stopping [MEDICAL_DATA…"
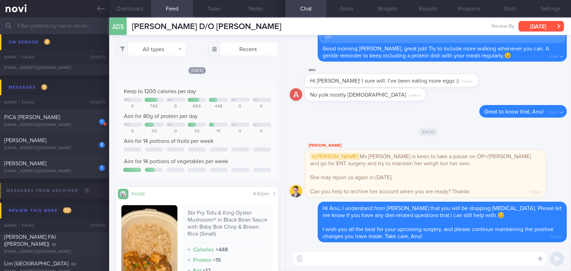
click at [530, 26] on button "[DATE]" at bounding box center [541, 26] width 45 height 10
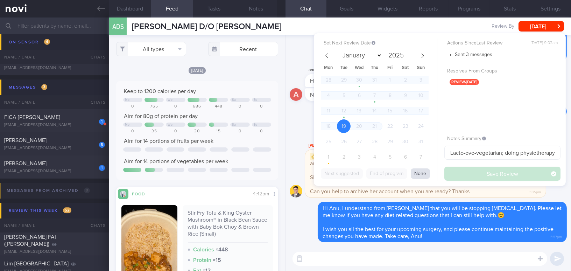
click at [418, 178] on button "None" at bounding box center [420, 173] width 19 height 10
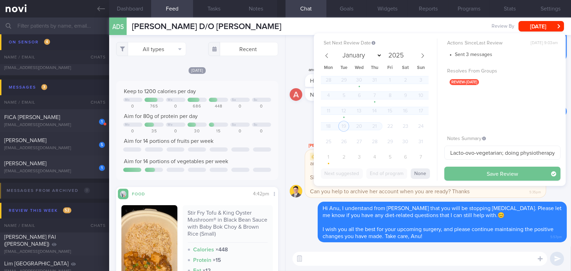
click at [457, 174] on button "Save Review" at bounding box center [502, 174] width 116 height 14
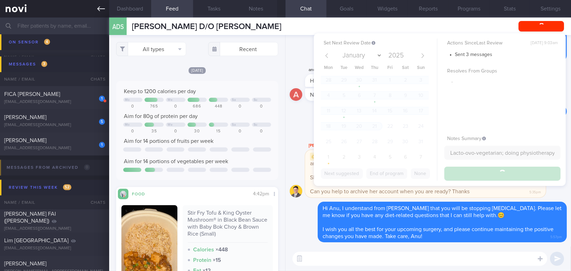
scroll to position [3202, 0]
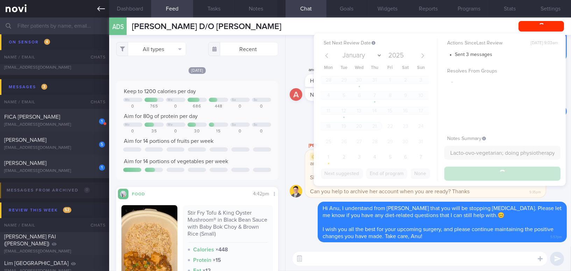
select select "8"
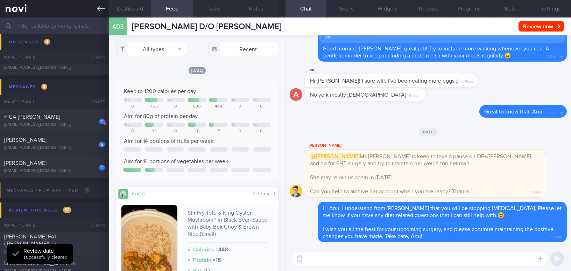
click at [96, 6] on link at bounding box center [54, 8] width 109 height 17
